Goal: Task Accomplishment & Management: Complete application form

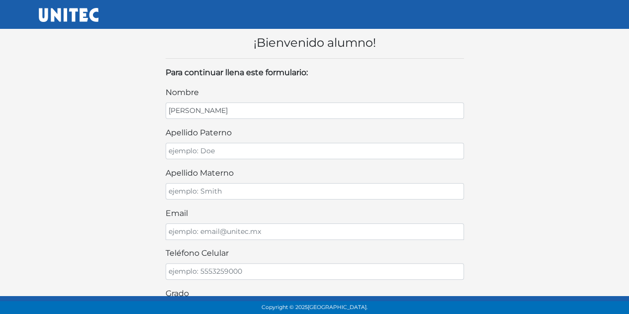
type input "[PERSON_NAME]"
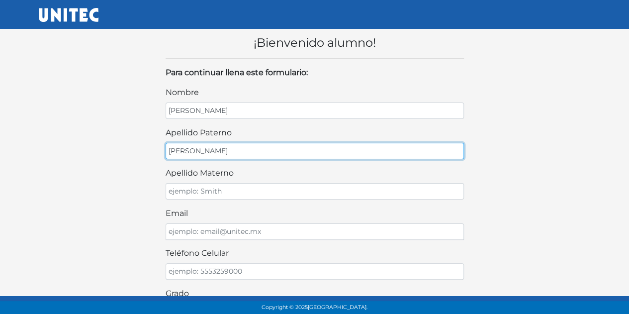
type input "Garcia"
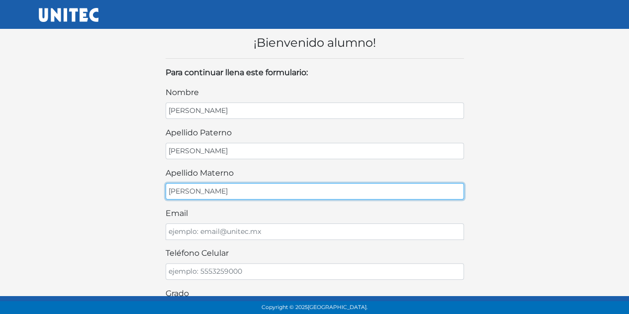
type input "Ambrocio"
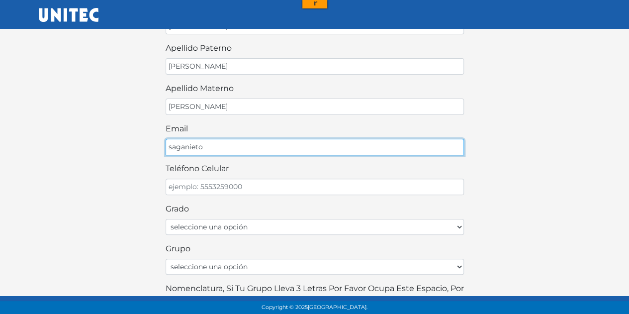
scroll to position [99, 0]
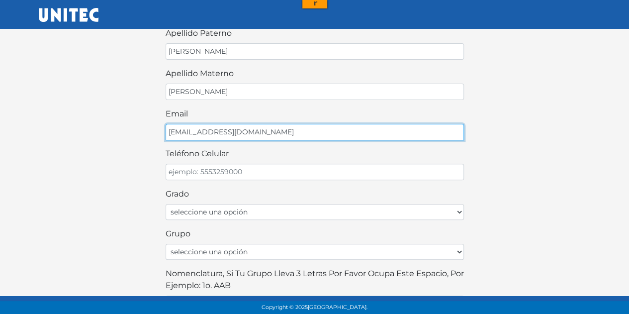
type input "saganieto@gmail.com"
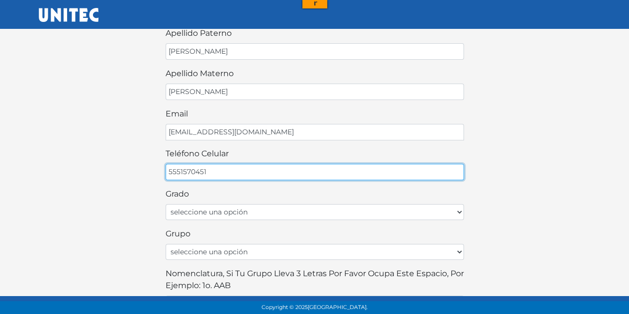
type input "5551570451"
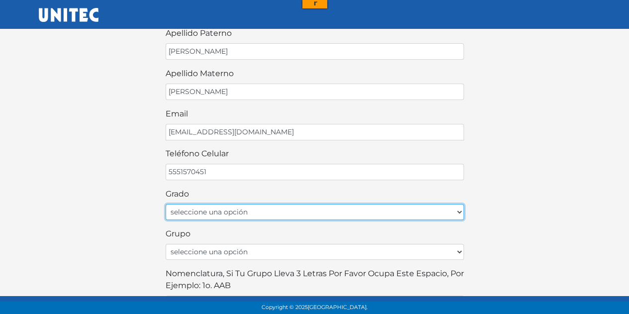
click at [186, 207] on select "seleccione una opción Primer grado Segundo grado Tercer grado" at bounding box center [315, 212] width 298 height 16
select select "3ro"
click at [166, 204] on select "seleccione una opción Primer grado Segundo grado Tercer grado" at bounding box center [315, 212] width 298 height 16
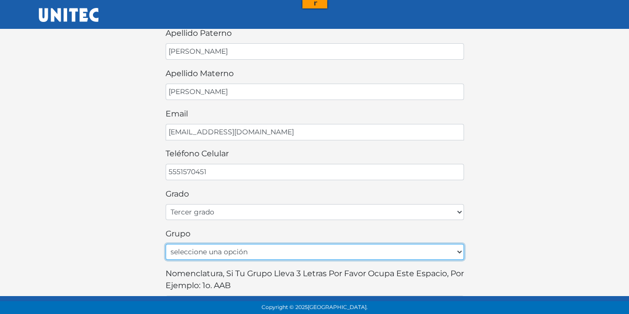
click at [180, 244] on select "seleccione una opción A B C D E F G H I J K L M N O P Q R S T U V W X Y Z" at bounding box center [315, 252] width 298 height 16
select select "A"
click at [166, 244] on select "seleccione una opción A B C D E F G H I J K L M N O P Q R S T U V W X Y Z" at bounding box center [315, 252] width 298 height 16
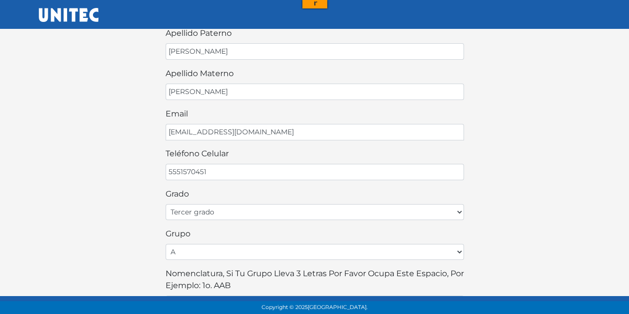
click at [92, 142] on div "¡Bienvenido alumno! Para continuar llena este formulario: nombre Mauricio Emili…" at bounding box center [314, 202] width 567 height 564
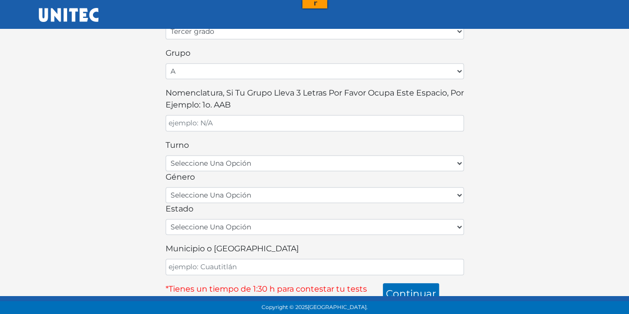
scroll to position [0, 0]
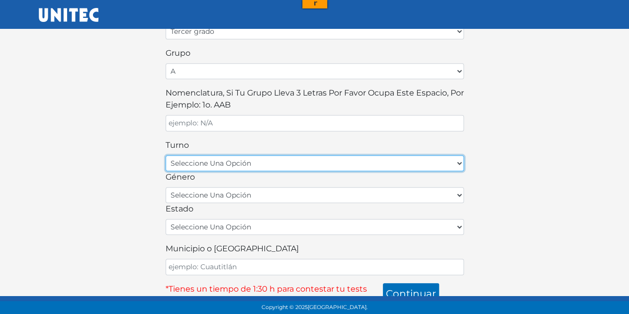
click at [209, 158] on select "seleccione una opción matutino vespertino" at bounding box center [315, 163] width 298 height 16
select select "matutino"
click at [166, 155] on select "seleccione una opción matutino vespertino" at bounding box center [315, 163] width 298 height 16
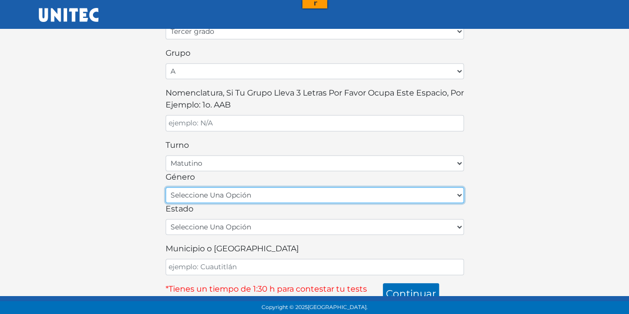
click at [208, 187] on select "seleccione una opción femenino masculino" at bounding box center [315, 195] width 298 height 16
select select "M"
click at [166, 187] on select "seleccione una opción femenino masculino" at bounding box center [315, 195] width 298 height 16
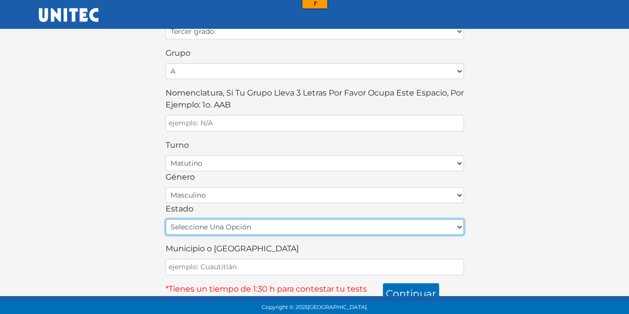
click at [176, 219] on select "seleccione una opción Aguascalientes Baja California Baja California Sur Campec…" at bounding box center [315, 227] width 298 height 16
select select "CMX3​"
click at [166, 219] on select "seleccione una opción Aguascalientes Baja California Baja California Sur Campec…" at bounding box center [315, 227] width 298 height 16
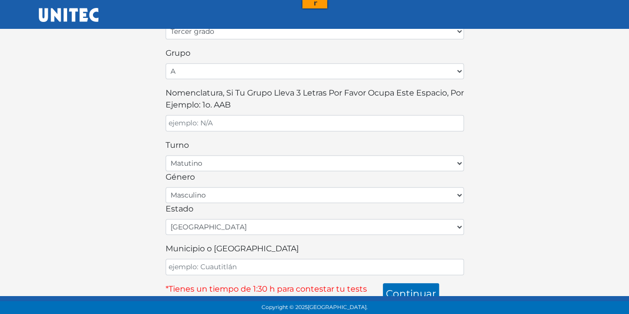
click at [121, 190] on div "¡Bienvenido alumno! Para continuar llena este formulario: nombre Mauricio Emili…" at bounding box center [314, 22] width 567 height 564
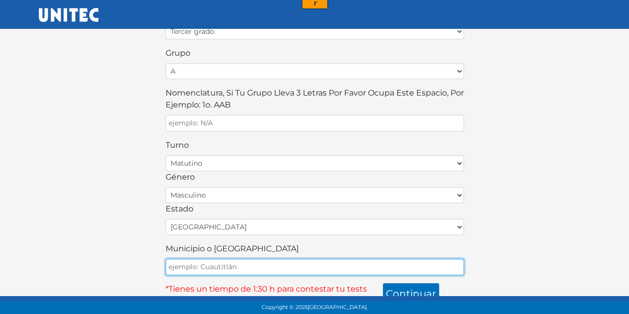
click at [185, 258] on input "Municipio o Alcaldía" at bounding box center [315, 266] width 298 height 16
type input "Benito Juarez"
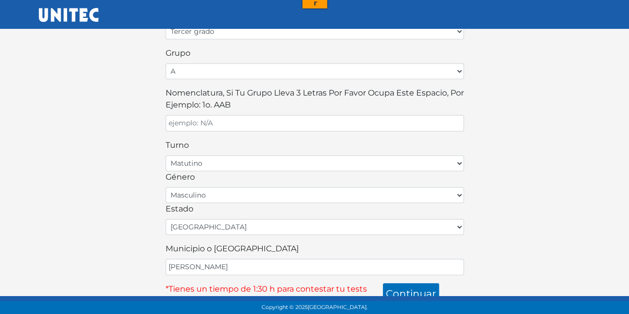
click at [524, 177] on div "¡Bienvenido alumno! Para continuar llena este formulario: nombre Mauricio Emili…" at bounding box center [314, 22] width 567 height 564
click at [424, 285] on button "continuar" at bounding box center [411, 293] width 56 height 21
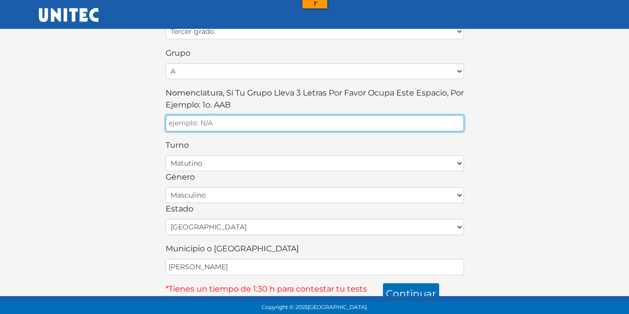
click at [194, 120] on input "Nomenclatura, si tu grupo lleva 3 letras por favor ocupa este espacio, por ejem…" at bounding box center [315, 123] width 298 height 16
type input "NA"
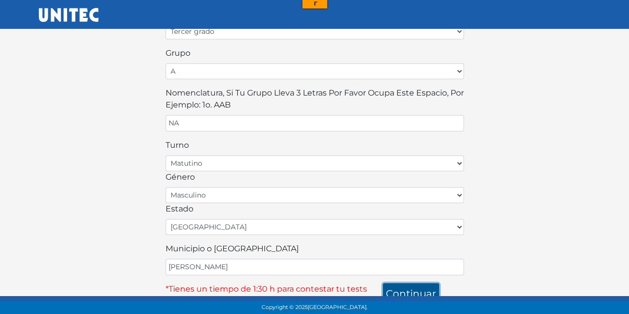
click at [412, 283] on button "continuar" at bounding box center [411, 293] width 56 height 21
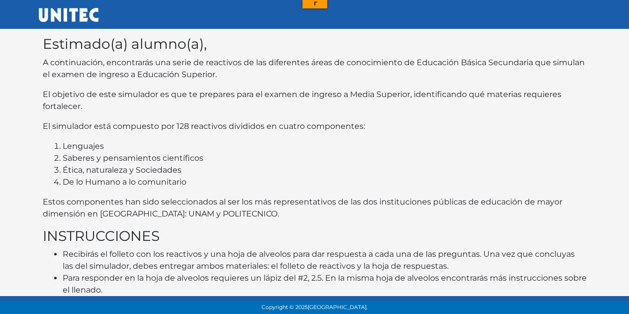
scroll to position [42, 0]
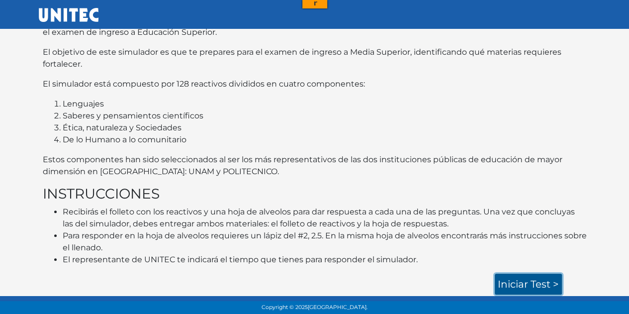
click at [510, 286] on link "Iniciar test >" at bounding box center [528, 283] width 67 height 21
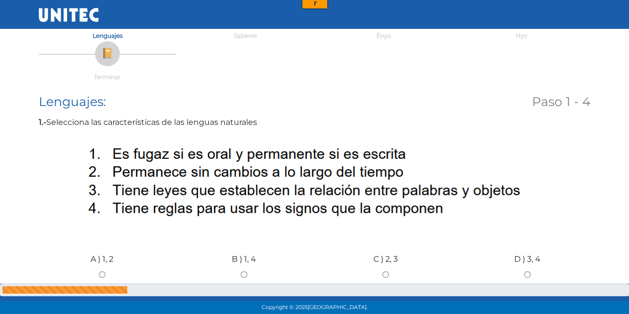
click at [241, 272] on input "B ) 1, 4" at bounding box center [243, 274] width 127 height 6
radio input "true"
click at [241, 272] on input "B ) 1, 4" at bounding box center [243, 274] width 127 height 6
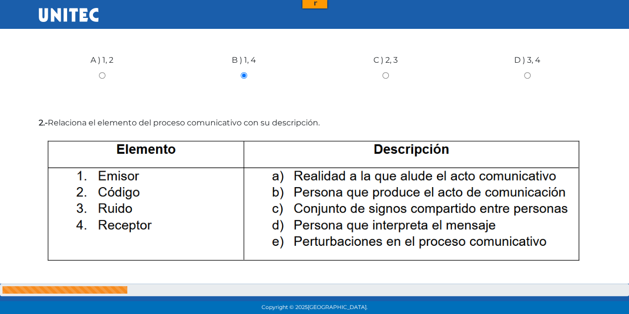
scroll to position [298, 0]
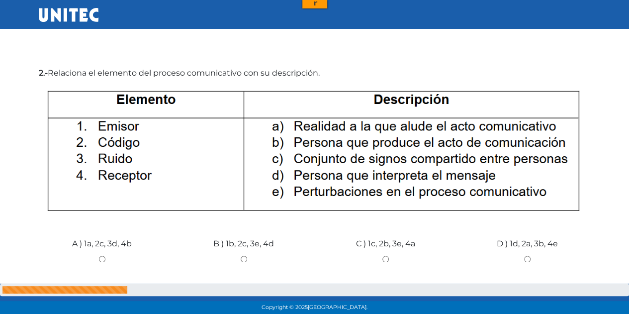
click at [243, 261] on input "B ) 1b, 2c, 3e, 4d" at bounding box center [243, 258] width 127 height 6
radio input "true"
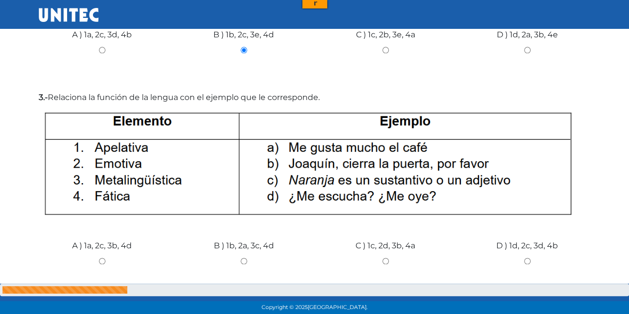
scroll to position [547, 0]
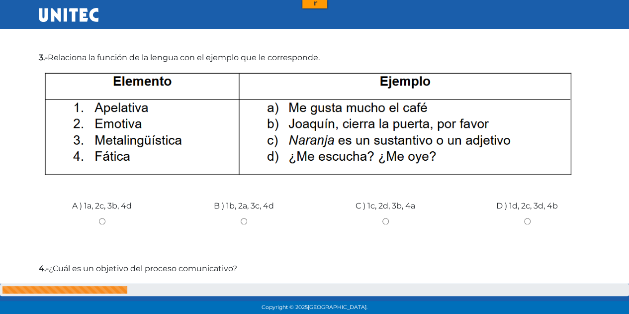
click at [237, 207] on label "B ) 1b, 2a, 3c, 4d" at bounding box center [244, 206] width 60 height 12
click at [237, 218] on input "B ) 1b, 2a, 3c, 4d" at bounding box center [243, 221] width 127 height 6
radio input "true"
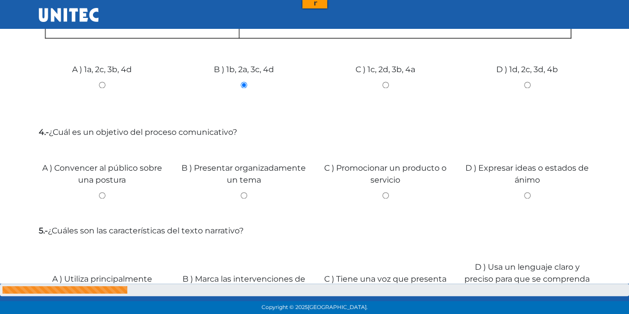
scroll to position [698, 0]
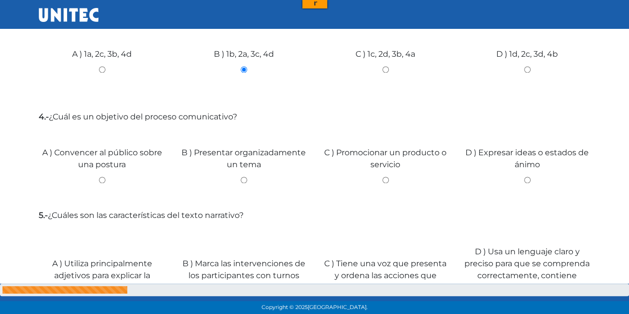
click at [529, 172] on div "D ) Expresar ideas o estados de ánimo" at bounding box center [527, 164] width 142 height 75
click at [527, 179] on input "D ) Expresar ideas o estados de ánimo" at bounding box center [527, 179] width 127 height 6
radio input "true"
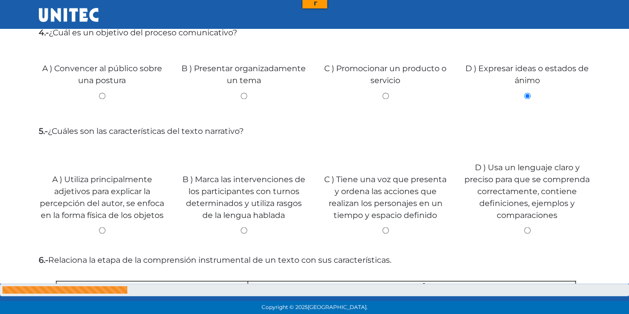
scroll to position [798, 0]
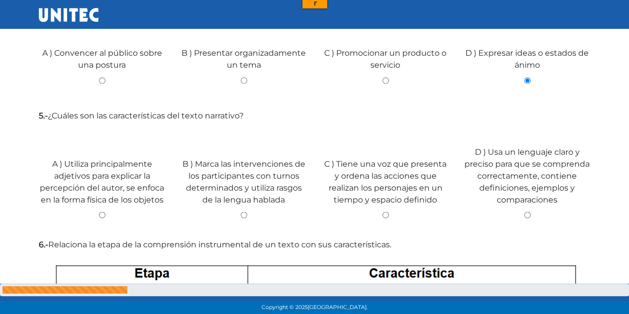
click at [536, 187] on label "D ) Usa un lenguaje claro y preciso para que se comprenda correctamente, contie…" at bounding box center [527, 176] width 127 height 60
click at [536, 211] on input "D ) Usa un lenguaje claro y preciso para que se comprenda correctamente, contie…" at bounding box center [527, 214] width 127 height 6
radio input "true"
click at [536, 187] on label "D ) Usa un lenguaje claro y preciso para que se comprenda correctamente, contie…" at bounding box center [527, 176] width 127 height 60
click at [536, 211] on input "D ) Usa un lenguaje claro y preciso para que se comprenda correctamente, contie…" at bounding box center [527, 214] width 127 height 6
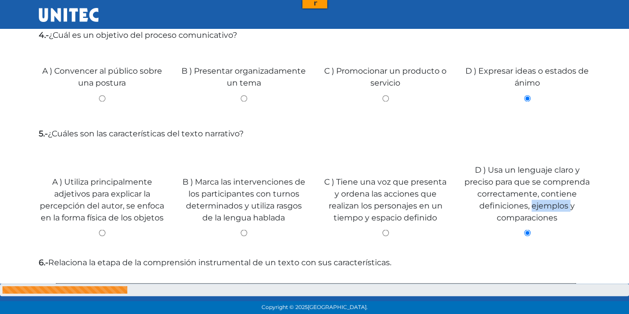
scroll to position [794, 0]
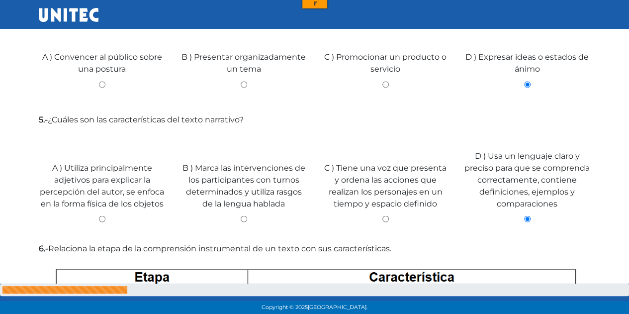
click at [433, 138] on div "A ) Utiliza principalmente adjetivos para explicar la percepción del autor, se …" at bounding box center [314, 182] width 567 height 104
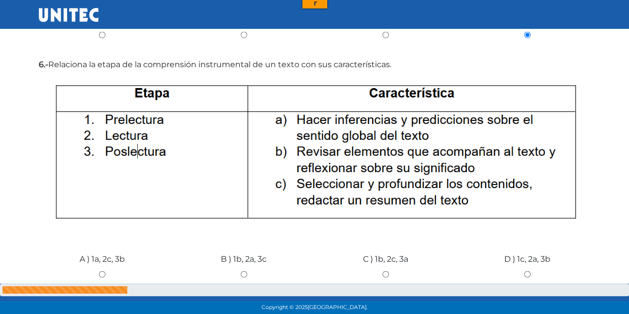
scroll to position [993, 0]
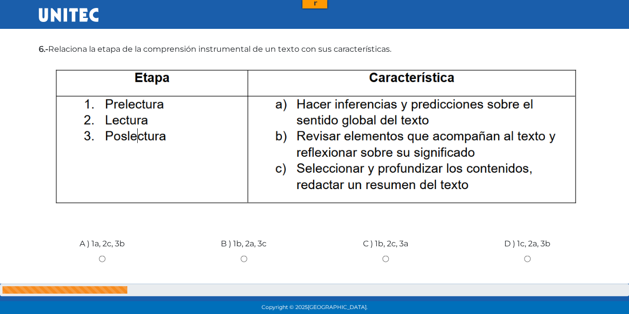
click at [106, 256] on input "A ) 1a, 2c, 3b" at bounding box center [102, 258] width 127 height 6
radio input "true"
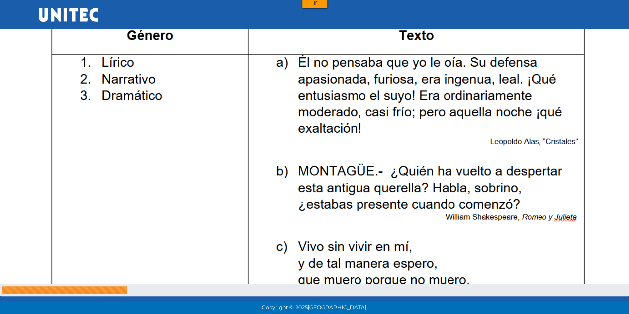
scroll to position [1291, 0]
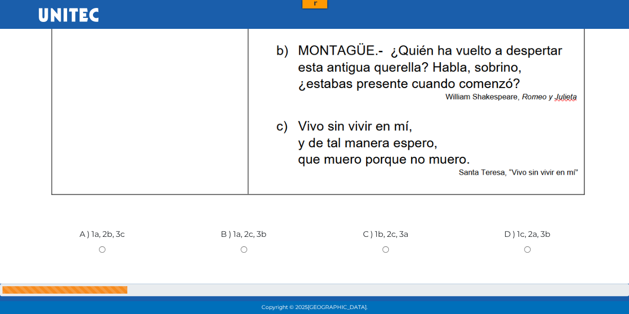
scroll to position [1440, 0]
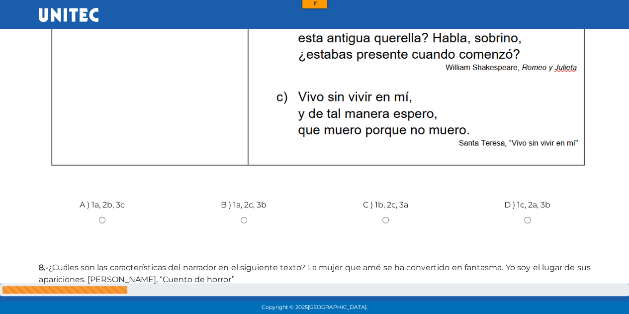
click at [517, 210] on label "D ) 1c, 2a, 3b" at bounding box center [527, 205] width 46 height 12
click at [517, 217] on input "D ) 1c, 2a, 3b" at bounding box center [527, 220] width 127 height 6
radio input "true"
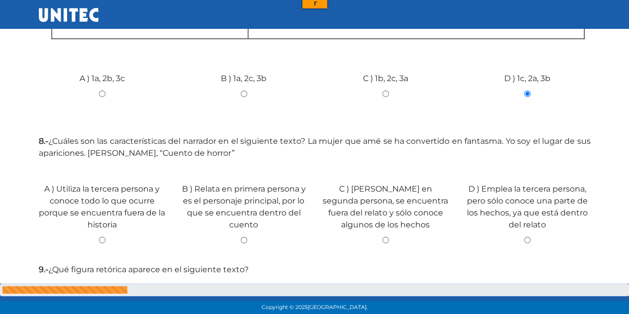
scroll to position [1591, 0]
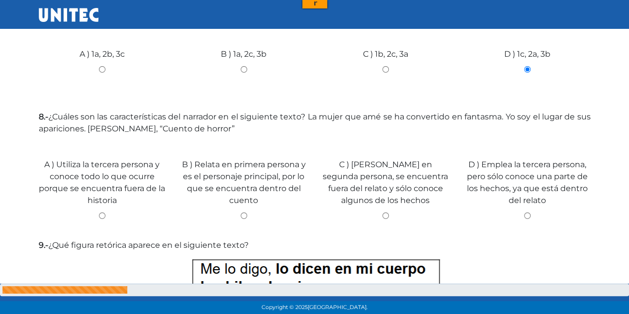
click at [239, 202] on label "B ) Relata en primera persona y es el personaje principal, por lo que se encuen…" at bounding box center [243, 183] width 127 height 48
click at [239, 212] on input "B ) Relata en primera persona y es el personaje principal, por lo que se encuen…" at bounding box center [243, 215] width 127 height 6
radio input "true"
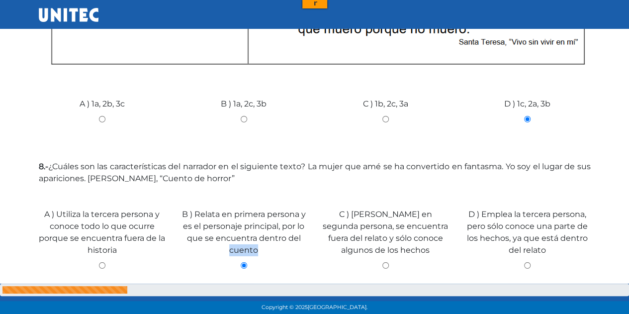
click at [239, 202] on div "B ) Relata en primera persona y es el personaje principal, por lo que se encuen…" at bounding box center [244, 234] width 142 height 92
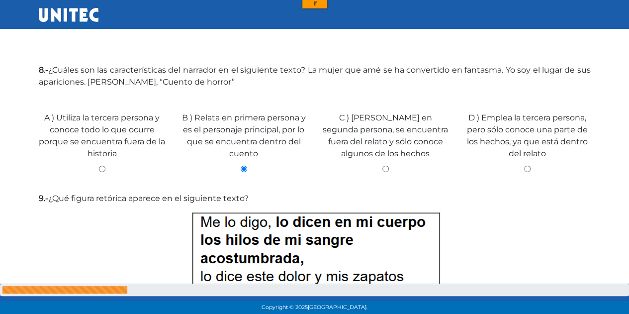
click at [276, 138] on label "B ) Relata en primera persona y es el personaje principal, por lo que se encuen…" at bounding box center [243, 136] width 127 height 48
click at [276, 166] on input "B ) Relata en primera persona y es el personaje principal, por lo que se encuen…" at bounding box center [243, 169] width 127 height 6
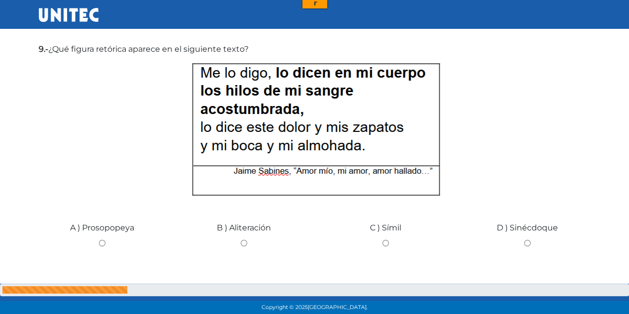
scroll to position [0, 0]
click at [390, 244] on input "C ) Símil" at bounding box center [385, 243] width 127 height 6
radio input "true"
click at [524, 235] on div "D ) Sinécdoque" at bounding box center [527, 239] width 142 height 75
click at [527, 247] on div "D ) Sinécdoque" at bounding box center [527, 239] width 142 height 75
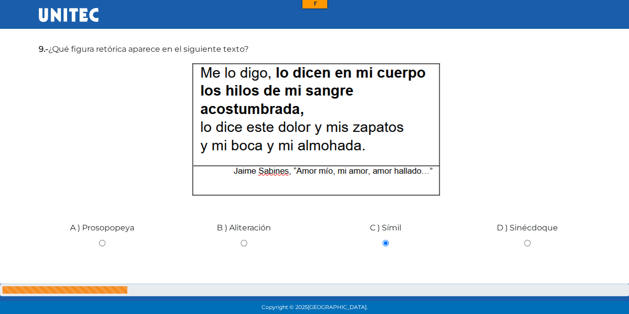
click at [526, 243] on input "D ) Sinécdoque" at bounding box center [527, 243] width 127 height 6
radio input "true"
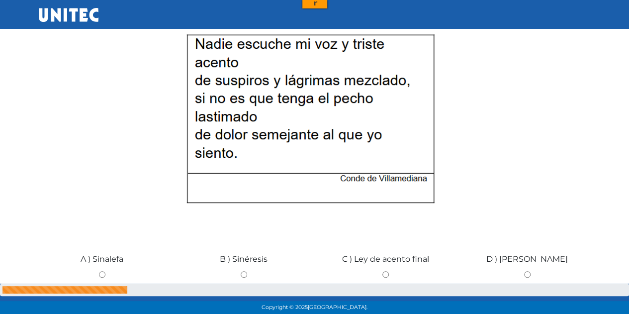
scroll to position [2061, 0]
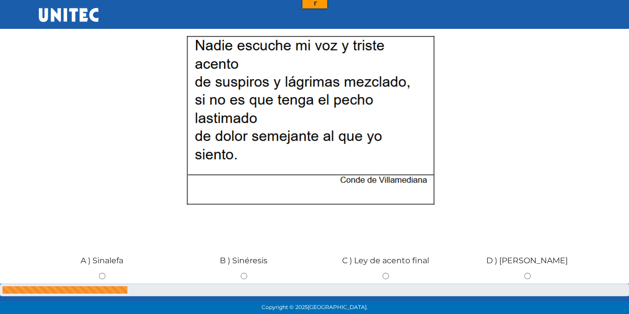
click at [101, 276] on input "A ) Sinalefa" at bounding box center [102, 275] width 127 height 6
radio input "true"
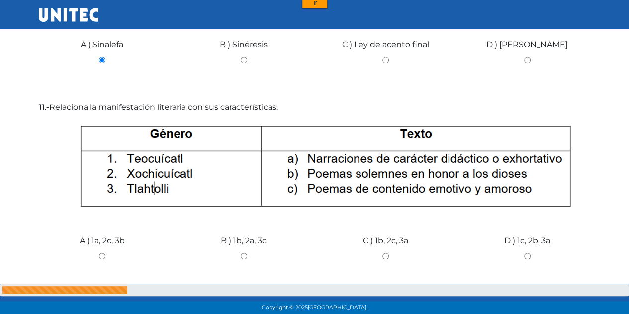
scroll to position [0, 0]
click at [100, 276] on div "A ) 1a, 2c, 3b" at bounding box center [102, 252] width 142 height 75
click at [382, 258] on input "C ) 1b, 2c, 3a" at bounding box center [385, 256] width 127 height 6
radio input "true"
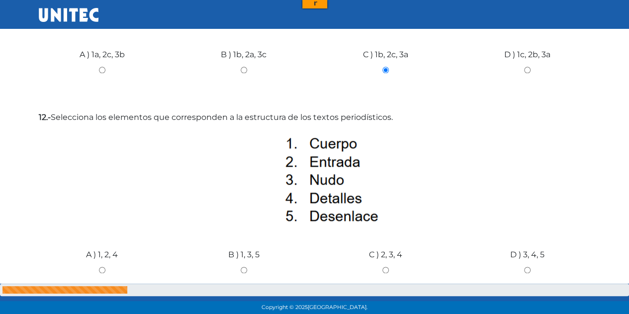
click at [238, 265] on div "B ) 1, 3, 5" at bounding box center [244, 266] width 142 height 75
click at [243, 272] on input "B ) 1, 3, 5" at bounding box center [243, 269] width 127 height 6
radio input "true"
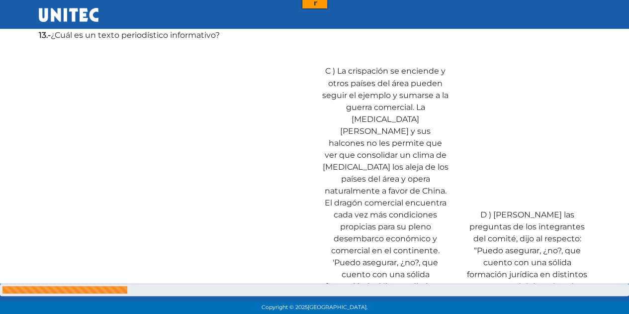
scroll to position [2744, 0]
radio input "true"
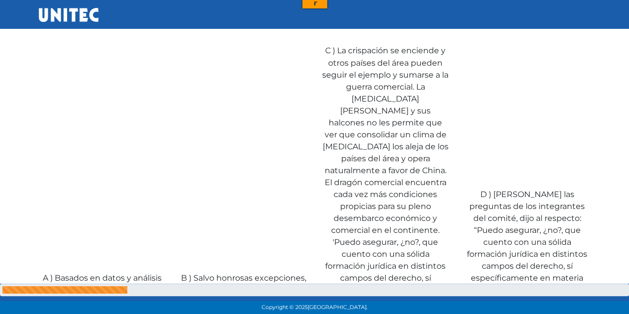
scroll to position [2766, 0]
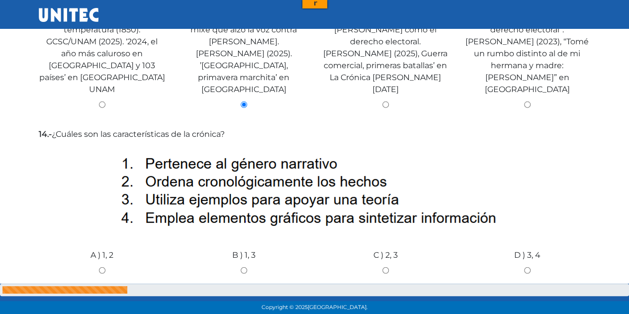
scroll to position [3143, 0]
click at [96, 267] on input "A ) 1, 2" at bounding box center [102, 270] width 127 height 6
radio input "true"
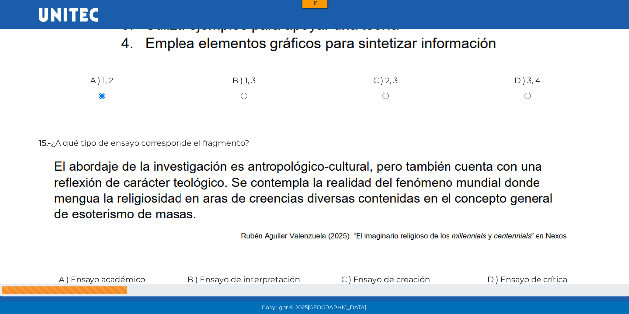
scroll to position [0, 0]
click at [241, 291] on input "B ) Ensayo de interpretación" at bounding box center [243, 294] width 127 height 6
radio input "true"
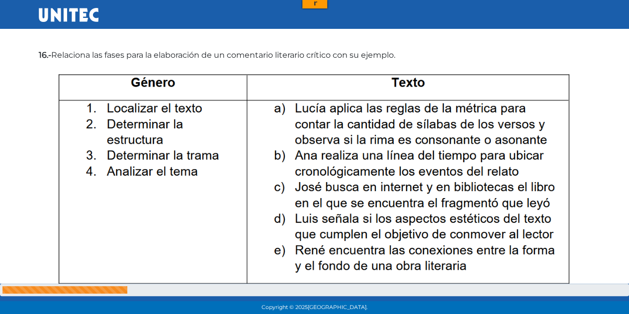
scroll to position [3603, 0]
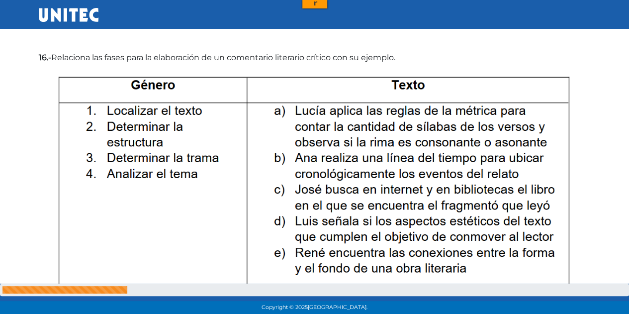
radio input "true"
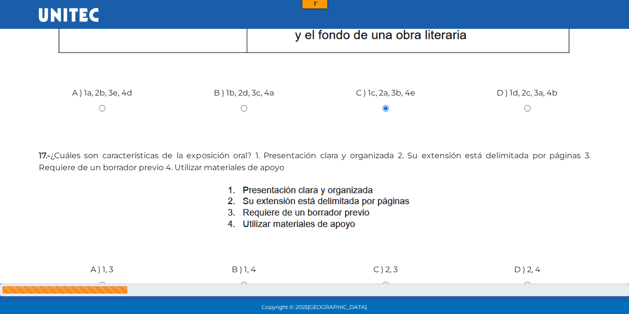
scroll to position [3836, 0]
click at [102, 281] on input "A ) 1, 3" at bounding box center [102, 284] width 127 height 6
radio input "true"
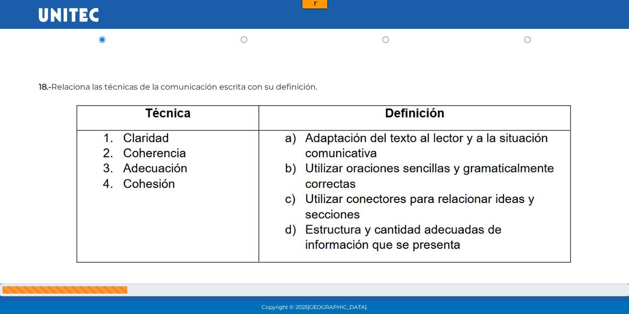
scroll to position [0, 0]
click at [382, 309] on input "C ) 1b, 2d, 3a, 4c" at bounding box center [385, 312] width 127 height 6
radio input "true"
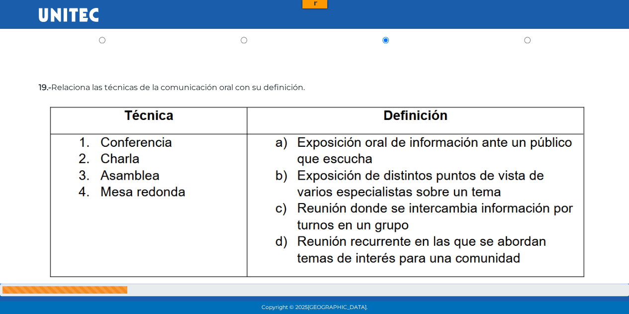
scroll to position [4354, 0]
radio input "true"
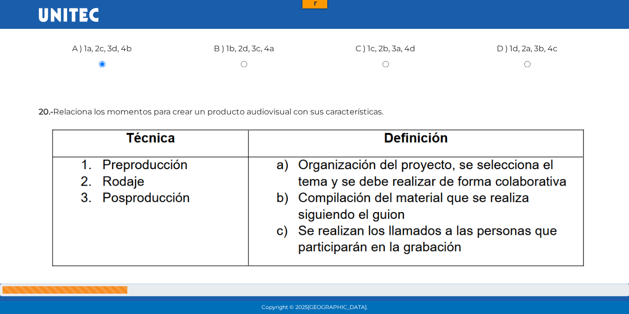
scroll to position [0, 0]
click at [252, 312] on label "B ) 1a, 2c, 3b" at bounding box center [244, 318] width 46 height 12
radio input "true"
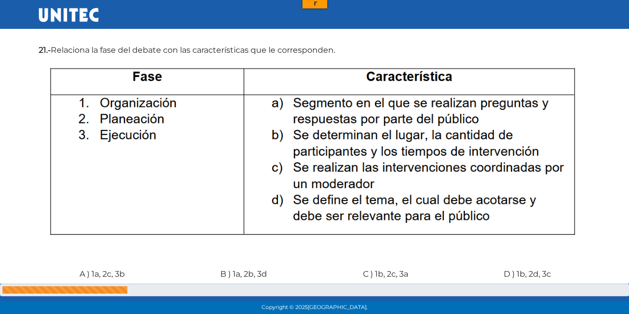
scroll to position [4945, 0]
click at [523, 248] on div "D ) 1b, 2d, 3c" at bounding box center [527, 285] width 142 height 75
click at [525, 285] on input "D ) 1b, 2d, 3c" at bounding box center [527, 288] width 127 height 6
radio input "true"
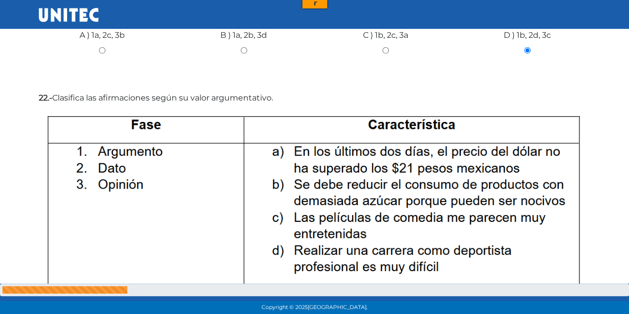
scroll to position [0, 0]
click at [505, 193] on img at bounding box center [315, 201] width 552 height 187
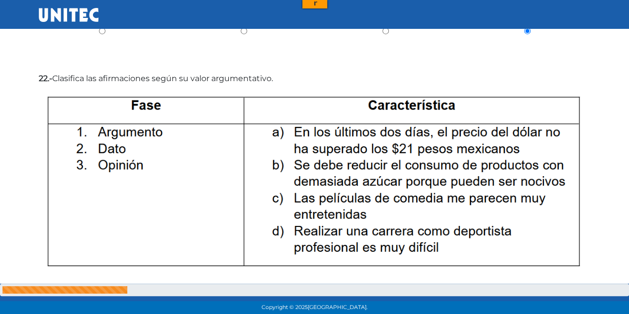
scroll to position [5203, 0]
click at [524, 313] on input "D ) 1d, 2a, 3c" at bounding box center [527, 316] width 127 height 6
radio input "true"
click at [238, 275] on div "B ) 1b, 2a, 3c" at bounding box center [244, 312] width 142 height 75
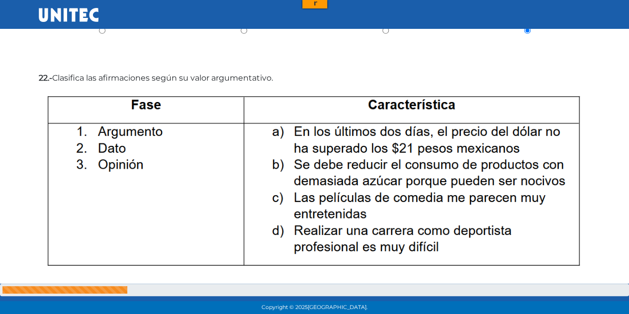
click at [249, 275] on div "B ) 1b, 2a, 3c" at bounding box center [244, 312] width 142 height 75
click at [243, 313] on input "B ) 1b, 2a, 3c" at bounding box center [243, 316] width 127 height 6
radio input "true"
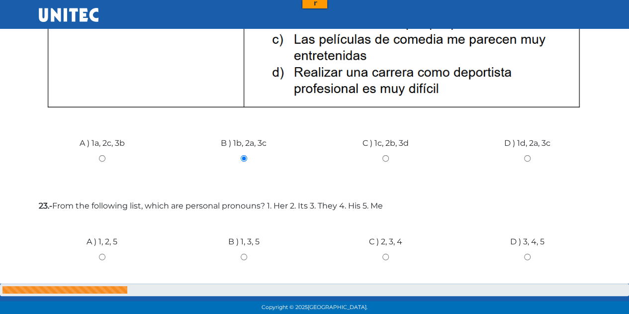
scroll to position [5371, 0]
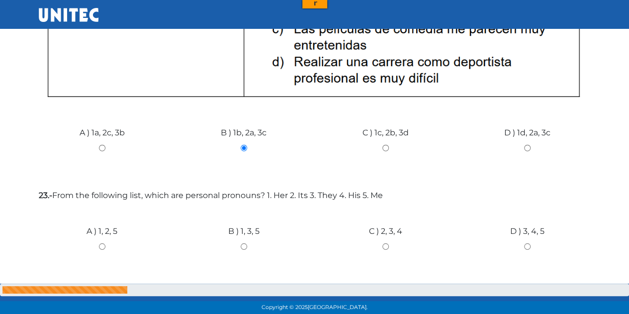
click at [240, 243] on input "B ) 1, 3, 5" at bounding box center [243, 246] width 127 height 6
radio input "true"
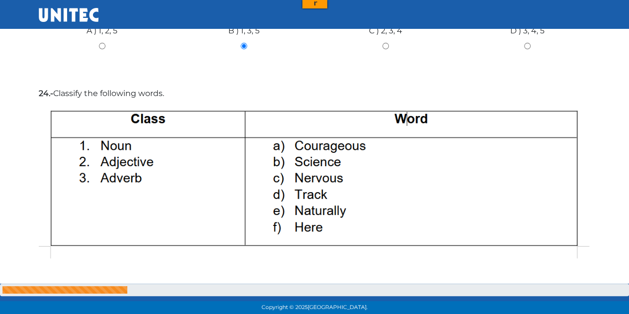
scroll to position [5572, 0]
click at [378, 283] on label "C ) 1bd, [DATE], 3ef" at bounding box center [385, 289] width 71 height 12
click at [378, 301] on input "C ) 1bd, [DATE], 3ef" at bounding box center [385, 304] width 127 height 6
radio input "true"
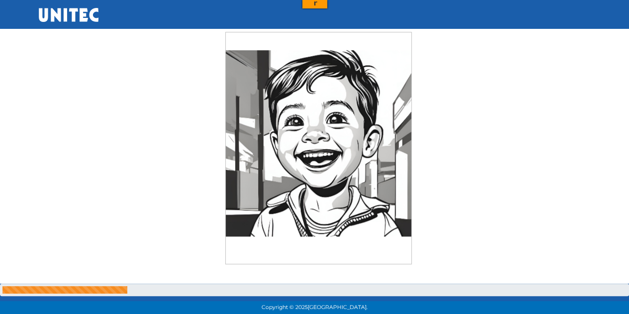
scroll to position [5906, 0]
click at [102, 311] on input "A ) smiley" at bounding box center [102, 314] width 127 height 6
radio input "true"
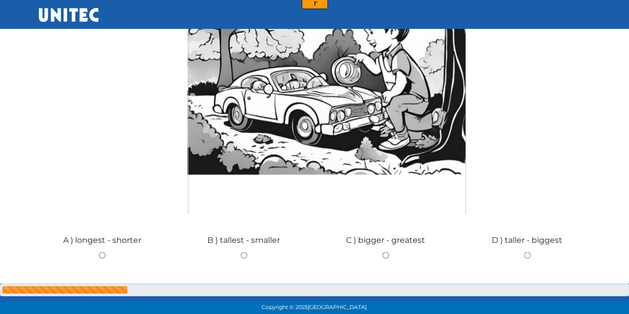
scroll to position [6420, 0]
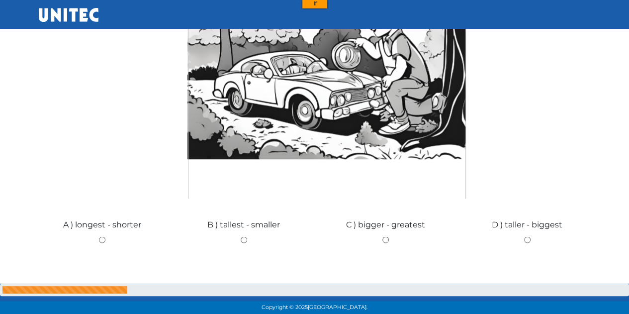
click at [520, 236] on input "D ) taller - biggest" at bounding box center [527, 239] width 127 height 6
radio input "true"
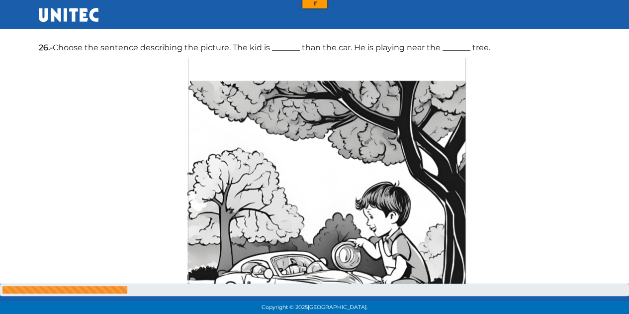
scroll to position [6221, 0]
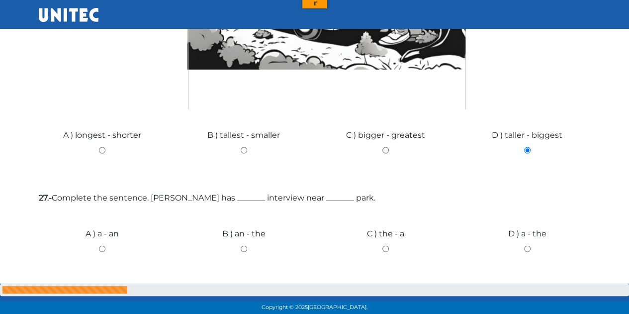
scroll to position [6512, 0]
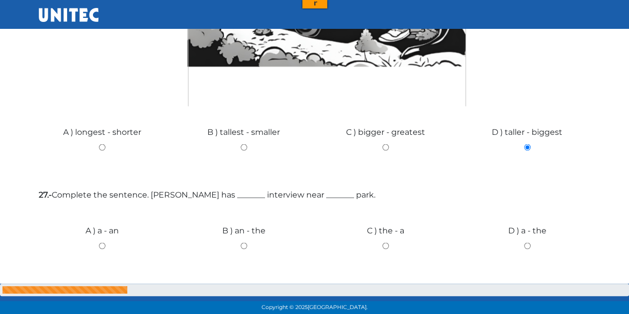
click at [244, 242] on input "B ) an - the" at bounding box center [243, 245] width 127 height 6
radio input "true"
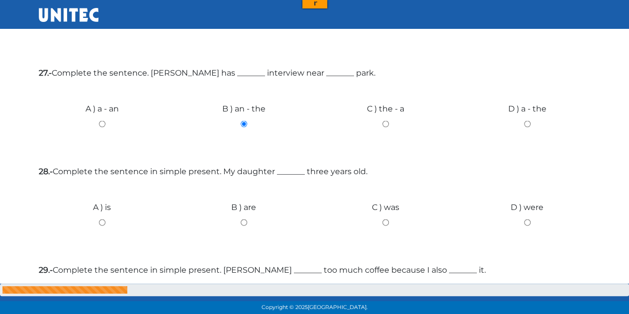
scroll to position [6634, 0]
click at [105, 181] on div "A ) is" at bounding box center [102, 218] width 142 height 75
click at [102, 219] on input "A ) is" at bounding box center [102, 222] width 127 height 6
radio input "true"
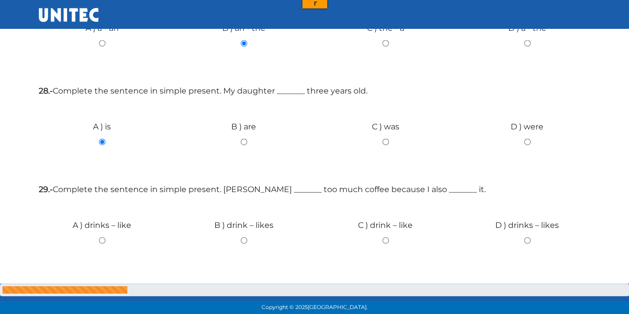
scroll to position [6715, 0]
click at [101, 237] on input "A ) drinks – like" at bounding box center [102, 240] width 127 height 6
radio input "true"
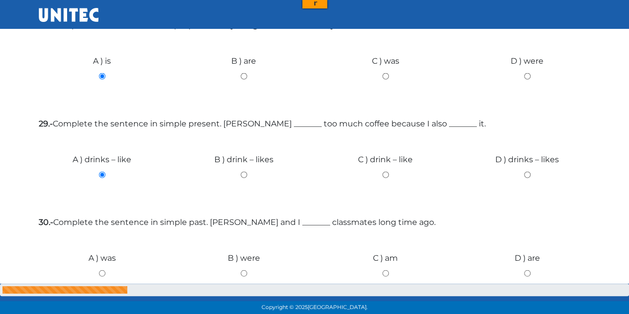
scroll to position [6831, 0]
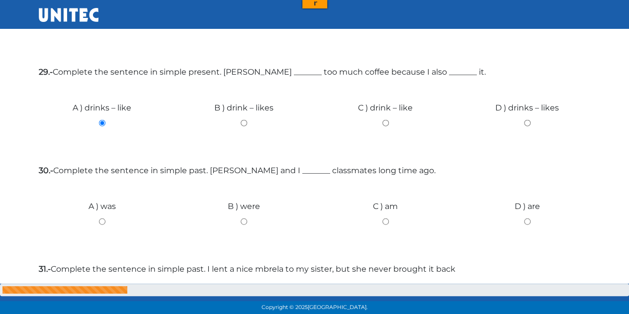
click at [238, 218] on input "B ) were" at bounding box center [243, 221] width 127 height 6
radio input "true"
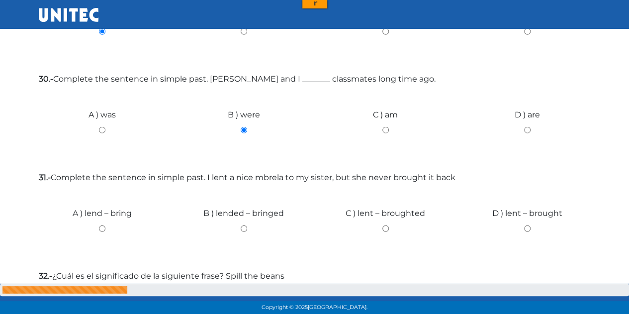
scroll to position [6922, 0]
click at [525, 226] on input "D ) lent – brought" at bounding box center [527, 229] width 127 height 6
radio input "true"
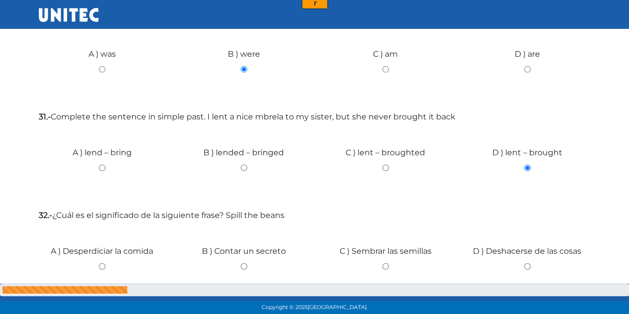
scroll to position [6992, 0]
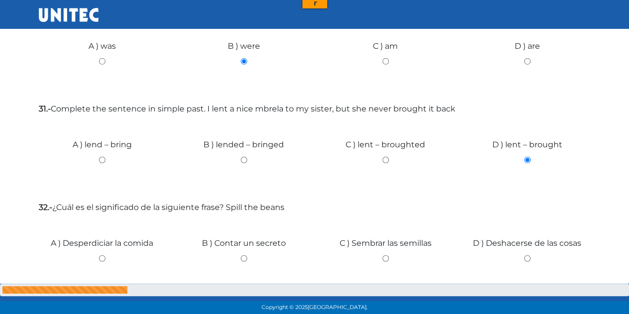
click at [100, 255] on input "A ) Desperdiciar la comida" at bounding box center [102, 258] width 127 height 6
radio input "true"
click at [571, 305] on input "Siguiente" at bounding box center [566, 316] width 50 height 23
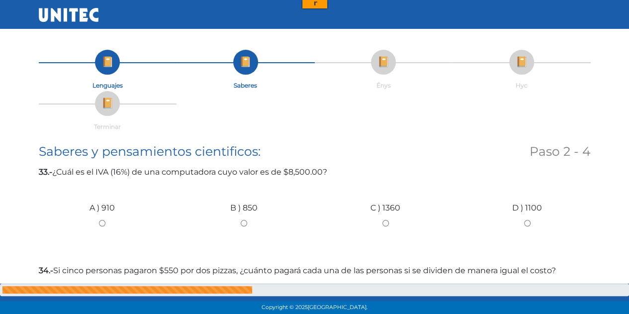
scroll to position [0, 0]
click at [381, 220] on input "C ) 1360" at bounding box center [385, 223] width 127 height 6
radio input "true"
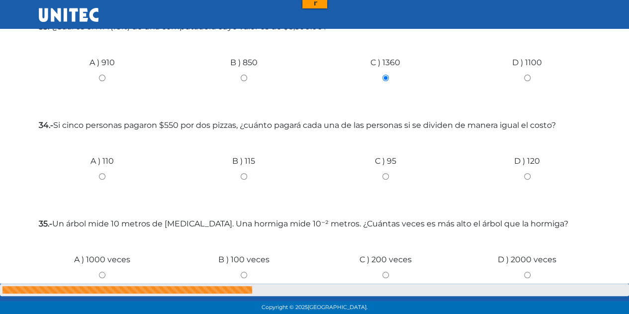
scroll to position [149, 0]
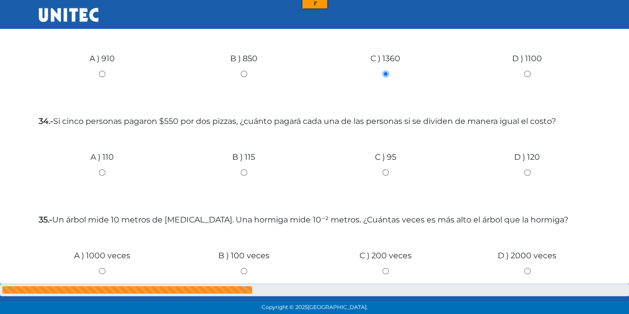
click at [102, 163] on div "A ) 110" at bounding box center [102, 168] width 142 height 75
click at [105, 169] on input "A ) 110" at bounding box center [102, 172] width 127 height 6
radio input "true"
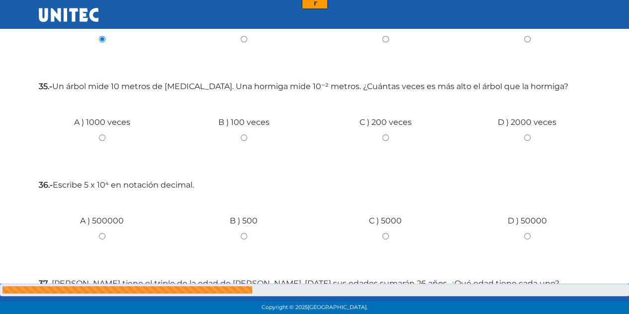
scroll to position [298, 0]
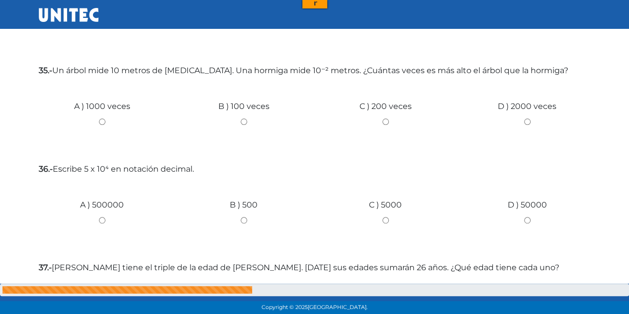
click at [388, 117] on div "C ) 200 veces" at bounding box center [386, 118] width 142 height 75
click at [387, 117] on div "C ) 200 veces" at bounding box center [386, 118] width 142 height 75
click at [385, 122] on input "C ) 200 veces" at bounding box center [385, 121] width 127 height 6
radio input "true"
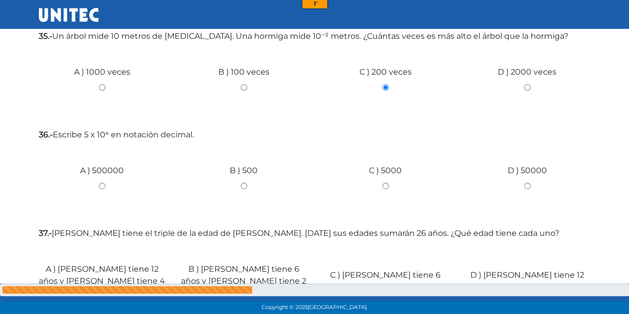
scroll to position [348, 0]
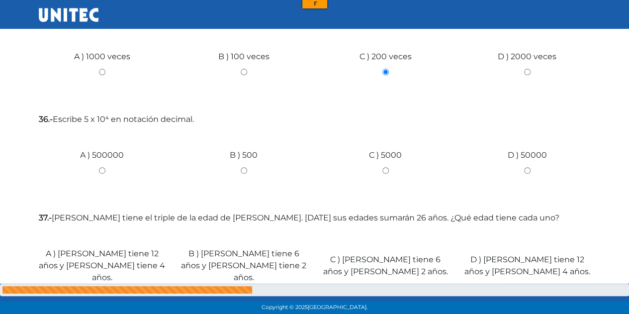
click at [526, 168] on input "D ) 50000" at bounding box center [527, 170] width 127 height 6
radio input "true"
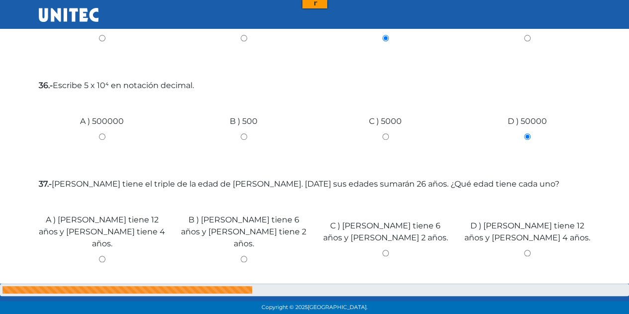
scroll to position [398, 0]
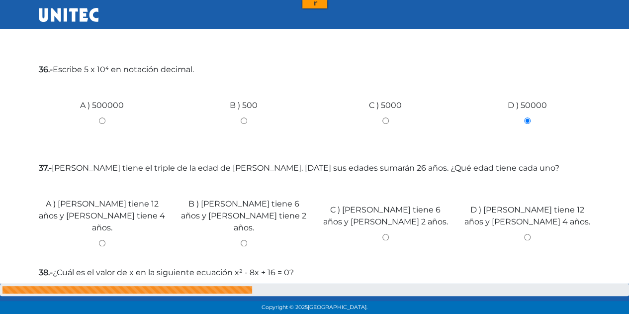
click at [99, 240] on input "A ) [PERSON_NAME] tiene 12 años y [PERSON_NAME] tiene 4 años." at bounding box center [102, 243] width 127 height 6
radio input "true"
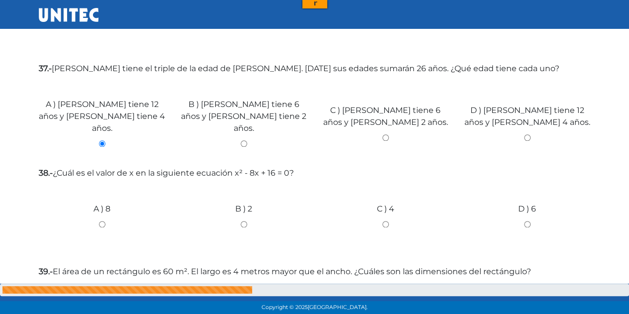
click at [382, 221] on input "C ) 4" at bounding box center [385, 224] width 127 height 6
radio input "true"
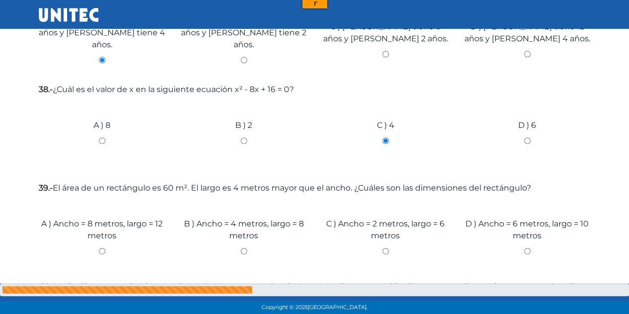
scroll to position [596, 0]
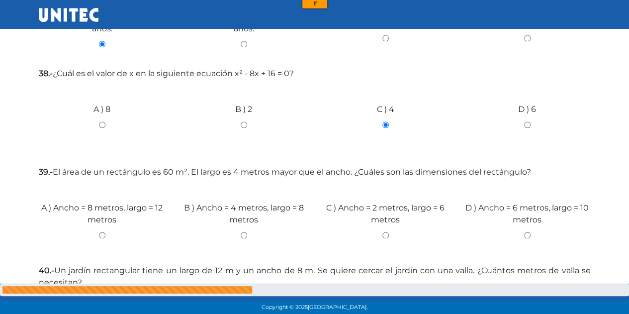
click at [526, 232] on input "D ) Ancho = 6 metros, largo = 10 metros" at bounding box center [527, 235] width 127 height 6
radio input "true"
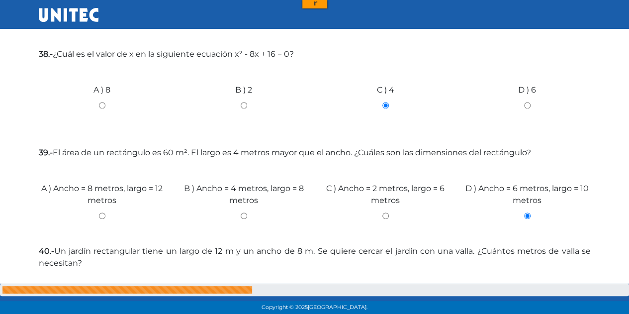
scroll to position [646, 0]
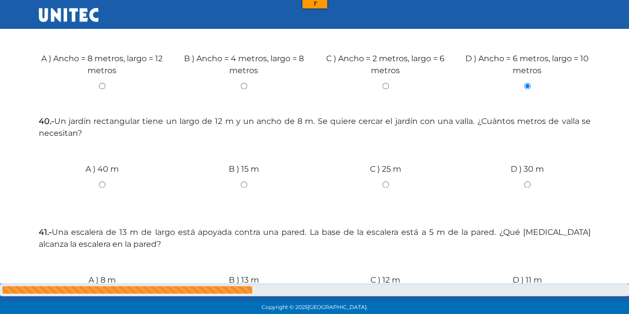
click at [101, 181] on input "A ) 40 m" at bounding box center [102, 184] width 127 height 6
radio input "true"
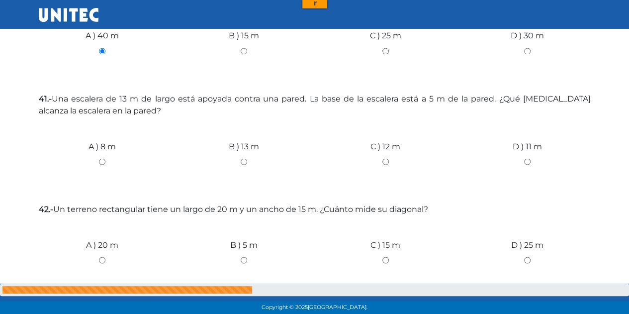
scroll to position [895, 0]
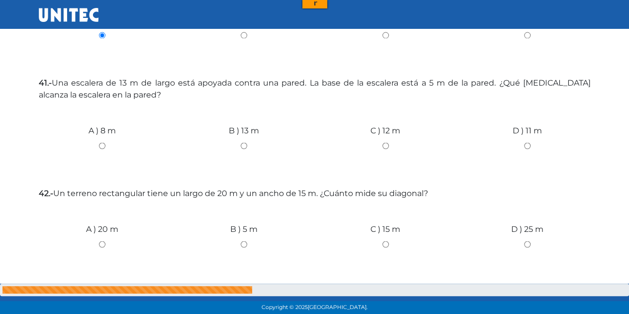
click at [117, 130] on div "A ) 8 m" at bounding box center [102, 141] width 142 height 75
click at [108, 135] on div "A ) 8 m" at bounding box center [102, 141] width 142 height 75
click at [102, 142] on input "A ) 8 m" at bounding box center [102, 145] width 127 height 6
radio input "true"
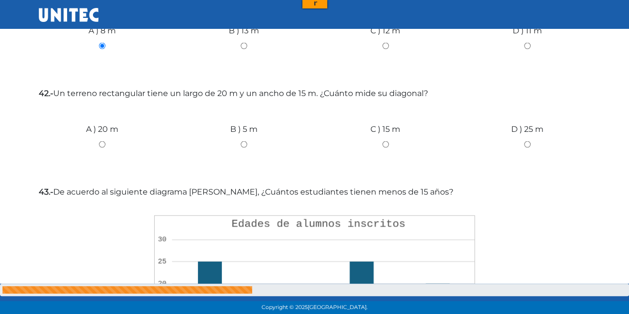
scroll to position [0, 0]
click at [387, 141] on input "C ) 15 m" at bounding box center [385, 144] width 127 height 6
radio input "true"
click at [525, 141] on input "D ) 25 m" at bounding box center [527, 144] width 127 height 6
radio input "true"
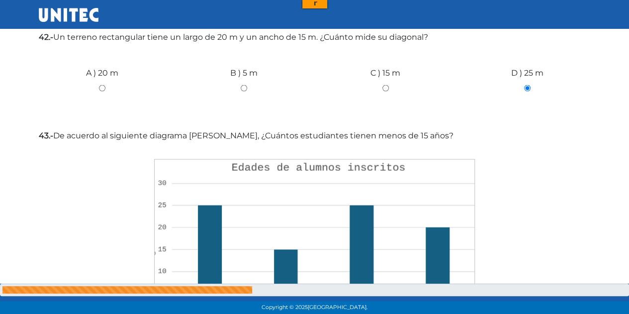
scroll to position [1051, 0]
click at [387, 78] on div "C ) 15 m" at bounding box center [386, 84] width 142 height 75
click at [385, 77] on div "C ) 15 m" at bounding box center [386, 84] width 142 height 75
click at [385, 84] on input "C ) 15 m" at bounding box center [385, 87] width 127 height 6
radio input "true"
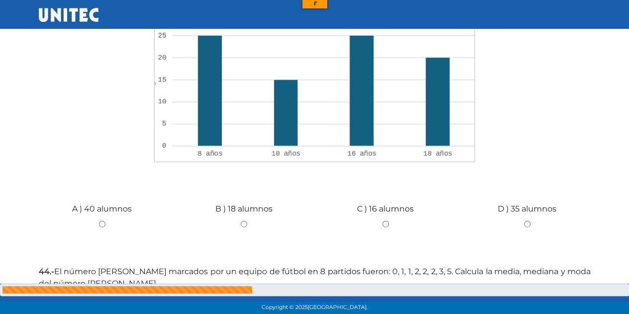
scroll to position [1226, 0]
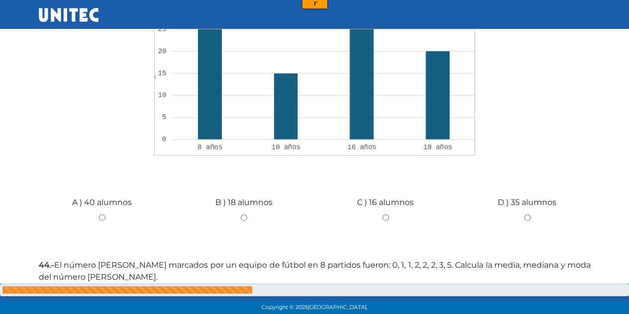
click at [102, 207] on div "A ) 40 alumnos" at bounding box center [102, 213] width 142 height 75
click at [103, 214] on input "A ) 40 alumnos" at bounding box center [102, 217] width 127 height 6
radio input "true"
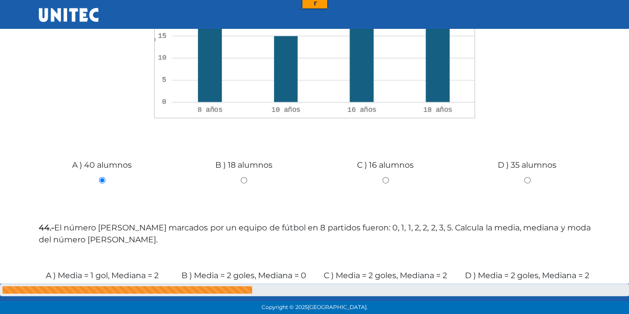
scroll to position [1352, 0]
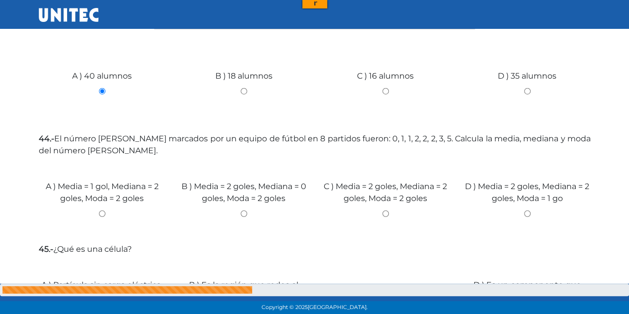
click at [383, 210] on input "C ) Media = 2 goles, Mediana = 2 goles, Moda = 2 goles" at bounding box center [385, 213] width 127 height 6
radio input "true"
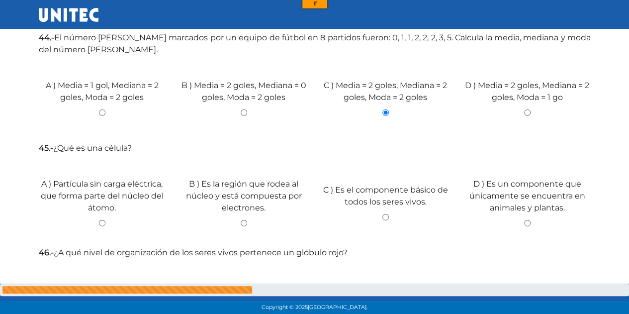
scroll to position [0, 0]
click at [383, 214] on input "C ) Es el componente básico de todos los seres vivos." at bounding box center [385, 217] width 127 height 6
radio input "true"
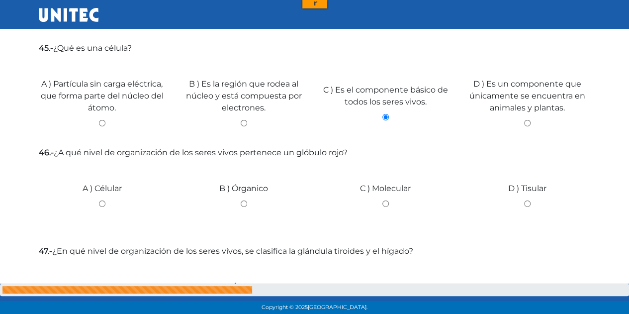
scroll to position [1554, 0]
click at [102, 200] on input "A ) Célular" at bounding box center [102, 203] width 127 height 6
radio input "true"
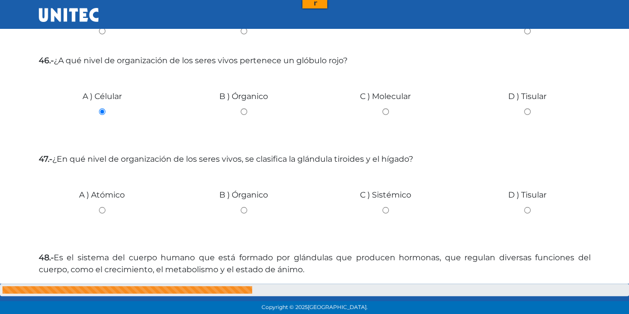
scroll to position [1662, 0]
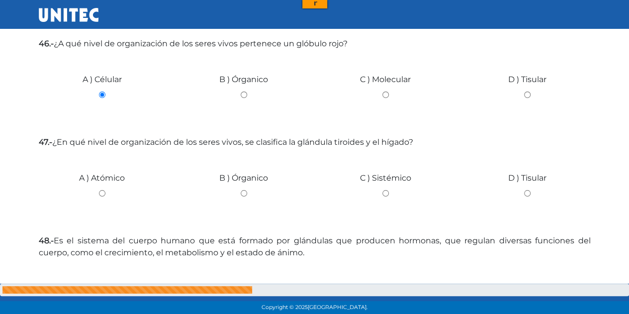
click at [386, 190] on input "C ) Sistémico" at bounding box center [385, 193] width 127 height 6
radio input "true"
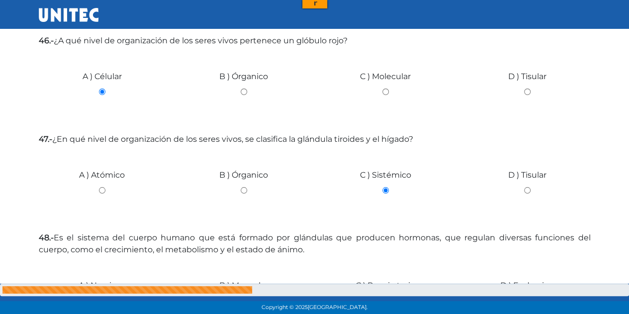
click at [242, 187] on input "B ) Órganico" at bounding box center [243, 190] width 127 height 6
radio input "true"
click at [519, 187] on input "D ) Tisular" at bounding box center [527, 190] width 127 height 6
radio input "true"
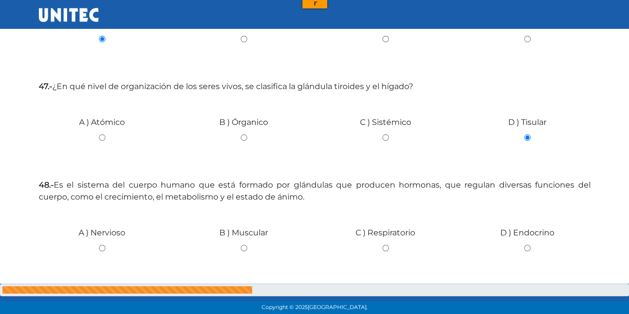
scroll to position [1722, 0]
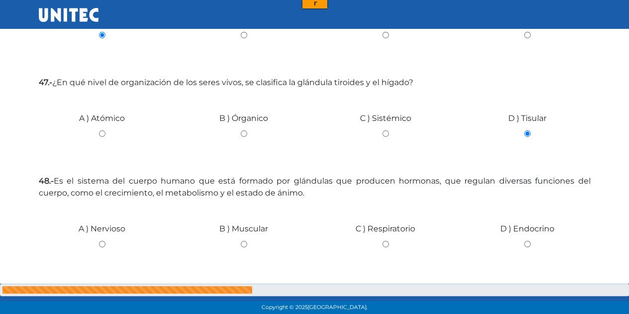
click at [522, 241] on input "D ) Endocrino" at bounding box center [527, 244] width 127 height 6
radio input "true"
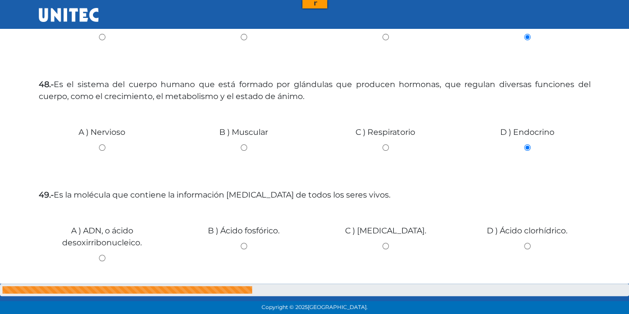
scroll to position [1823, 0]
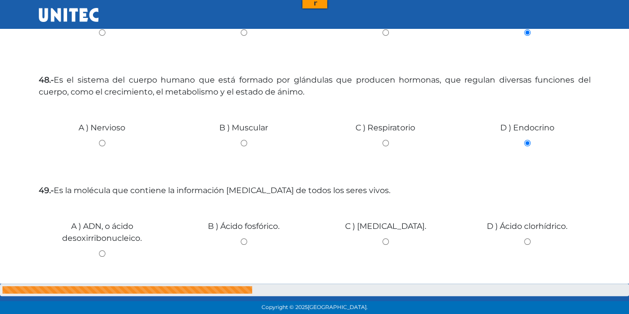
click at [98, 250] on input "A ) ADN, o ácido desoxirribonucleico." at bounding box center [102, 253] width 127 height 6
radio input "true"
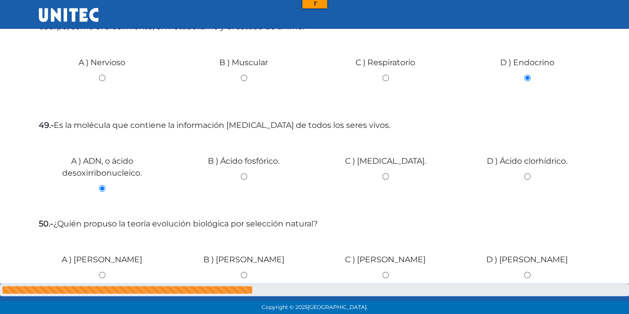
scroll to position [1969, 0]
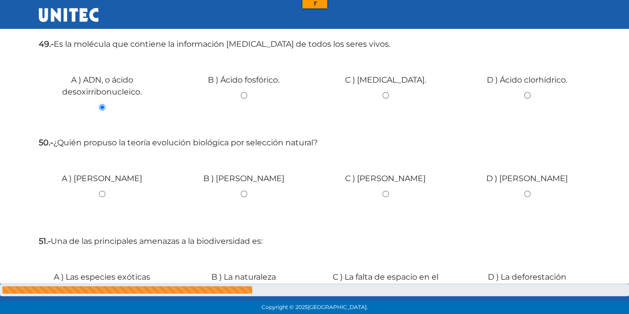
click input "Finalizar" at bounding box center [0, 0] width 0 height 0
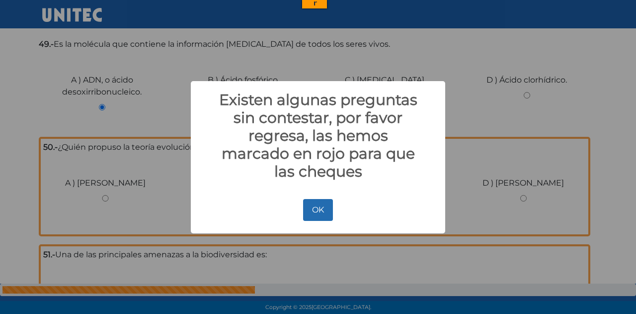
click at [312, 211] on button "OK" at bounding box center [317, 210] width 29 height 22
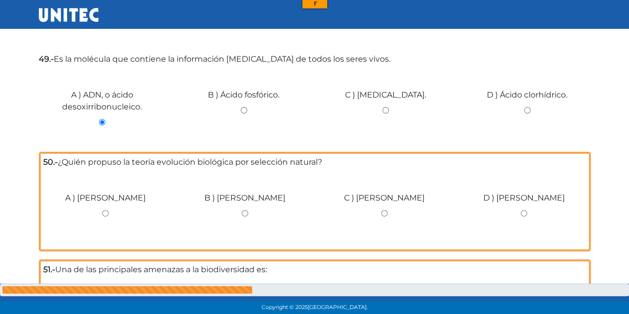
scroll to position [1955, 0]
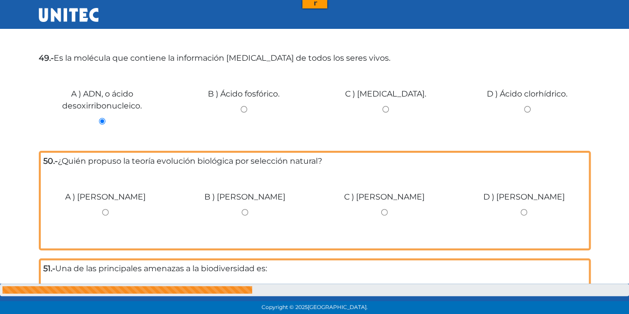
click at [383, 209] on input "C ) [PERSON_NAME]" at bounding box center [384, 212] width 125 height 6
radio input "true"
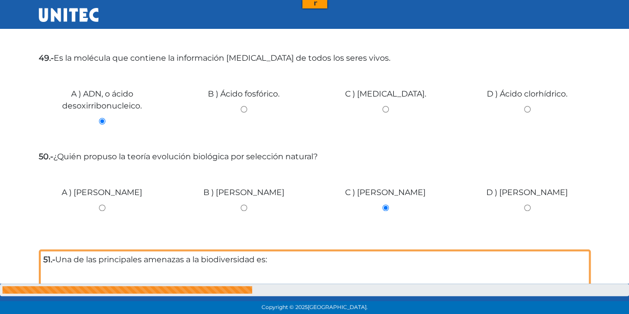
scroll to position [2087, 0]
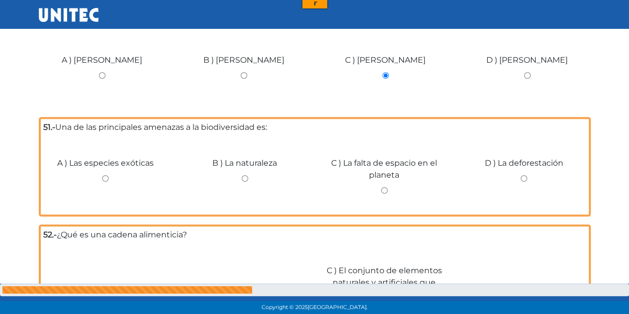
click at [525, 168] on div "D ) La deforestación" at bounding box center [524, 174] width 140 height 75
click at [526, 168] on div "D ) La deforestación" at bounding box center [524, 174] width 140 height 75
click at [520, 175] on input "D ) La deforestación" at bounding box center [523, 178] width 125 height 6
radio input "true"
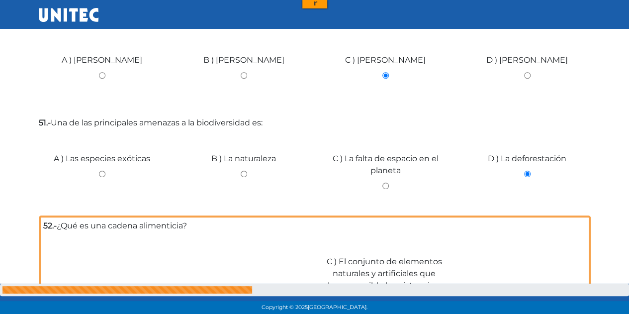
scroll to position [2189, 0]
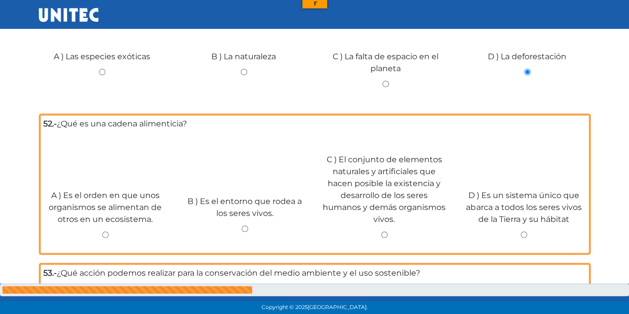
click at [104, 231] on input "A ) Es el orden en que unos organismos se alimentan de otros en un ecosistema." at bounding box center [105, 234] width 125 height 6
radio input "true"
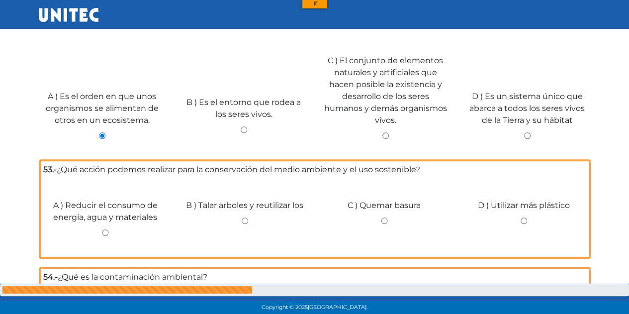
scroll to position [2289, 0]
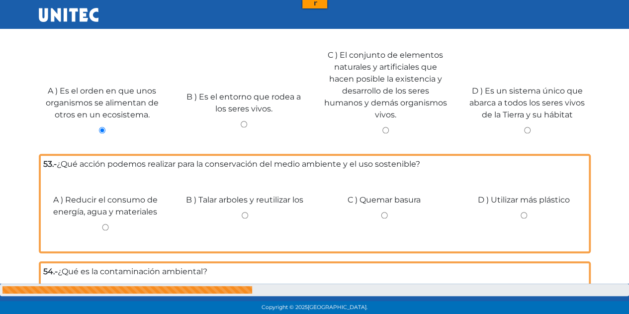
click at [102, 224] on input "A ) Reducir el consumo de energía, agua y materiales" at bounding box center [105, 227] width 125 height 6
radio input "true"
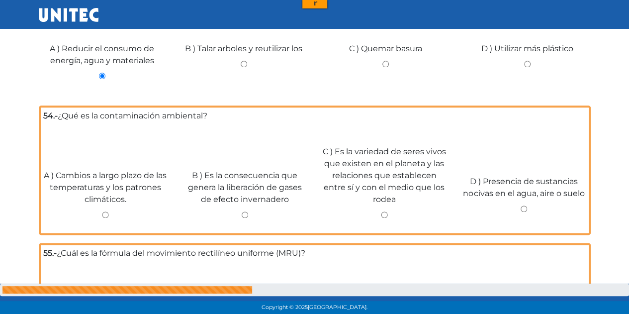
scroll to position [2436, 0]
click at [525, 205] on input "D ) Presencia de sustancias nocivas en el agua, aire o suelo" at bounding box center [523, 208] width 125 height 6
radio input "true"
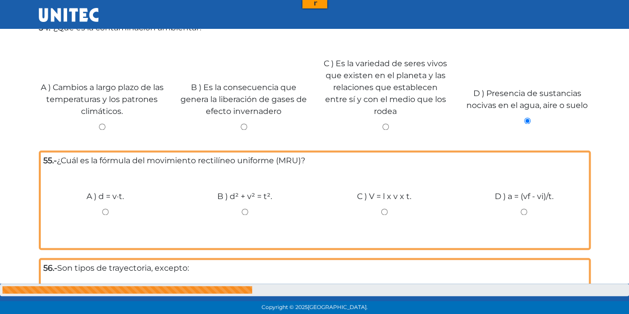
scroll to position [2525, 0]
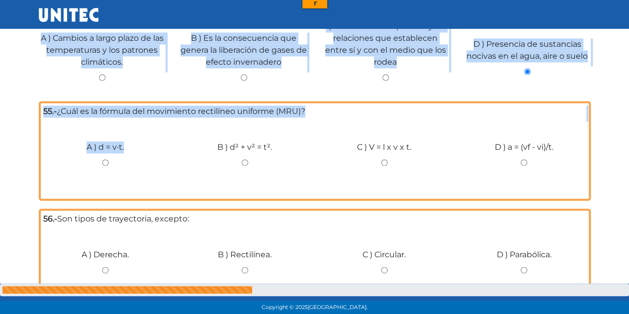
scroll to position [2586, 0]
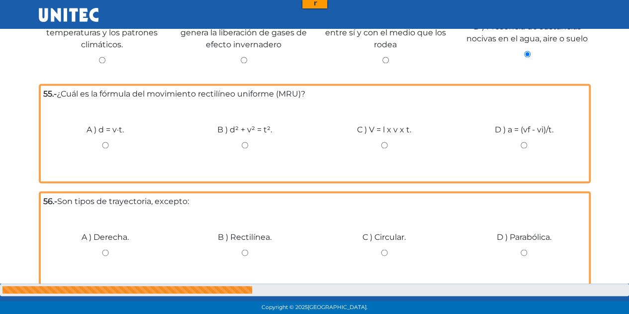
click at [104, 142] on input "A ) d = v·t." at bounding box center [105, 145] width 125 height 6
radio input "true"
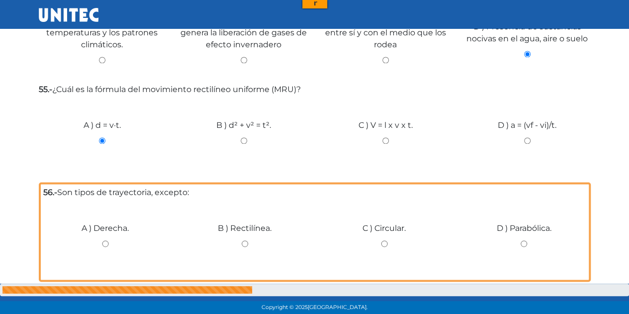
click at [382, 140] on div "C ) V = l x v x t." at bounding box center [386, 136] width 142 height 75
click at [387, 137] on input "C ) V = l x v x t." at bounding box center [385, 140] width 127 height 6
radio input "true"
click at [98, 138] on input "A ) d = v·t." at bounding box center [102, 140] width 127 height 6
radio input "true"
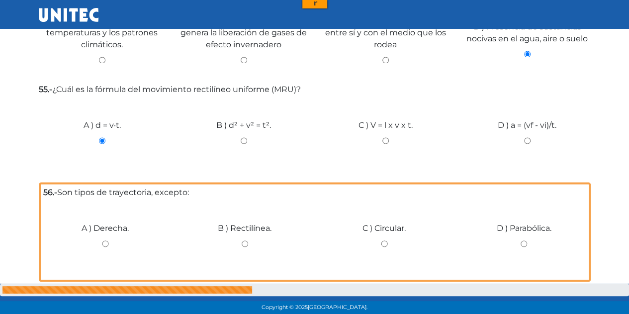
click at [385, 137] on input "C ) V = l x v x t." at bounding box center [385, 140] width 127 height 6
radio input "true"
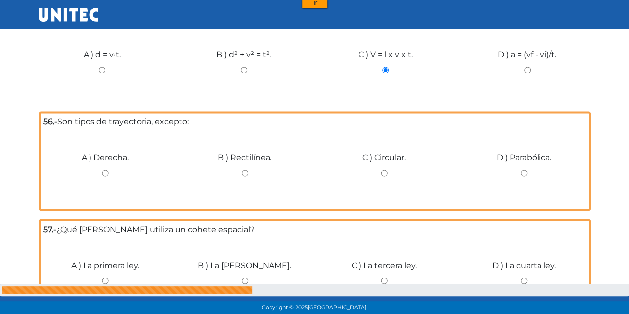
scroll to position [2657, 0]
click at [101, 169] on input "A ) Derecha." at bounding box center [105, 172] width 125 height 6
radio input "true"
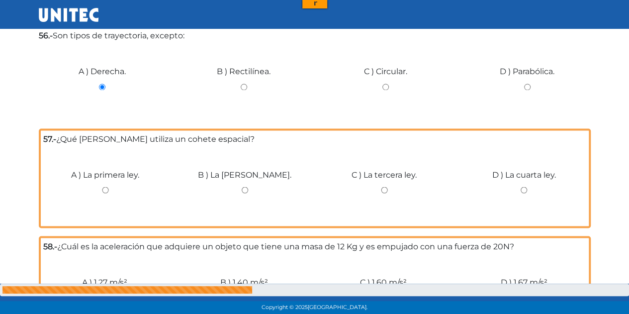
scroll to position [2740, 0]
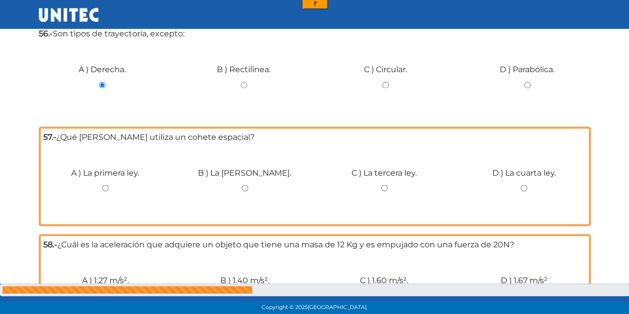
click at [104, 184] on input "A ) La primera ley." at bounding box center [105, 187] width 125 height 6
radio input "true"
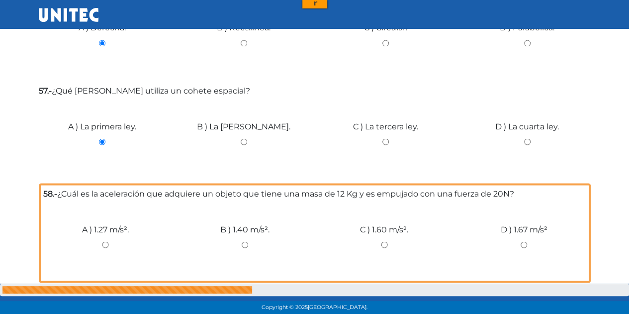
scroll to position [2785, 0]
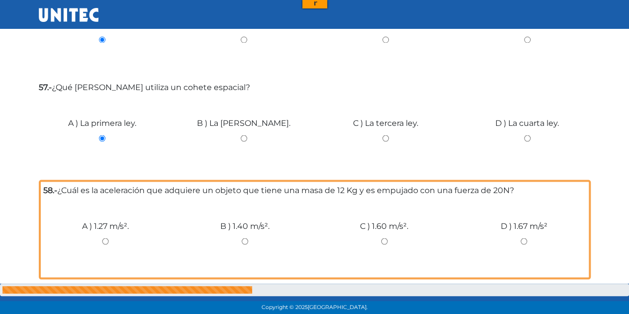
click at [520, 232] on div "D ) 1.67 m/s²" at bounding box center [524, 237] width 140 height 75
click at [521, 238] on input "D ) 1.67 m/s²" at bounding box center [523, 241] width 125 height 6
radio input "true"
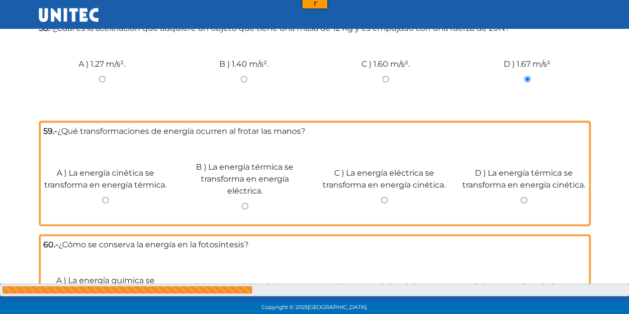
scroll to position [0, 0]
click at [506, 190] on div "D ) La energía térmica se transforma en energía cinética." at bounding box center [524, 184] width 140 height 75
click at [524, 197] on input "D ) La energía térmica se transforma en energía cinética." at bounding box center [523, 200] width 125 height 6
radio input "true"
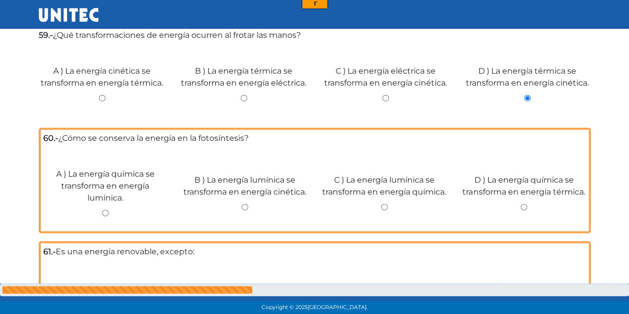
scroll to position [3034, 0]
click at [524, 195] on div "D ) La energía química se transforma en energía térmica." at bounding box center [524, 191] width 140 height 75
click at [525, 203] on input "D ) La energía química se transforma en energía térmica." at bounding box center [523, 206] width 125 height 6
radio input "true"
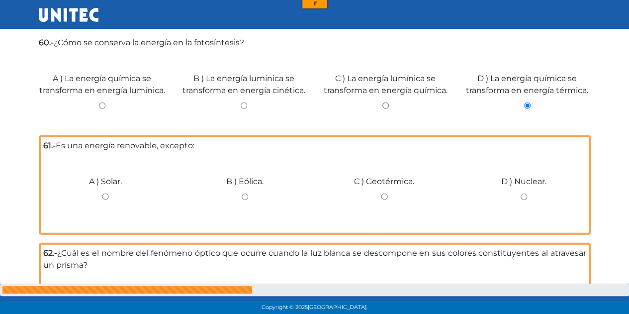
scroll to position [3125, 0]
drag, startPoint x: 525, startPoint y: 200, endPoint x: 556, endPoint y: 207, distance: 31.5
click at [556, 207] on div "D ) Nuclear." at bounding box center [524, 192] width 140 height 75
click at [522, 195] on input "D ) Nuclear." at bounding box center [523, 196] width 125 height 6
radio input "true"
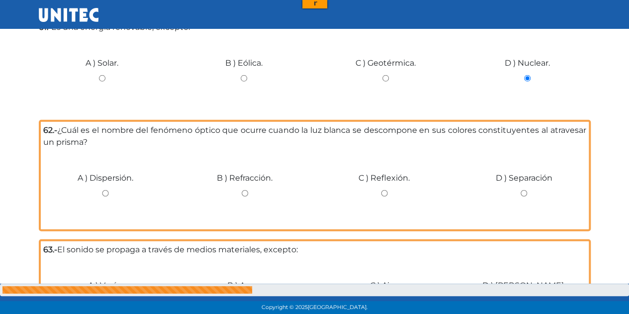
scroll to position [3263, 0]
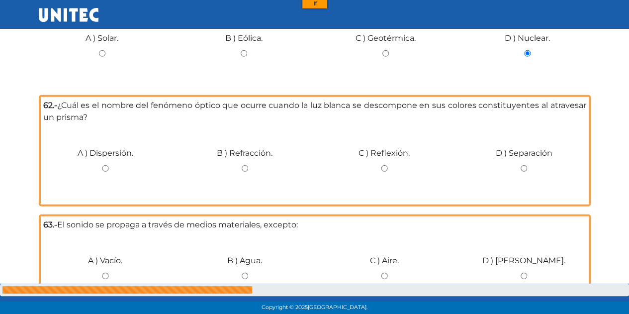
click at [243, 169] on input "B ) Refracción." at bounding box center [244, 168] width 125 height 6
radio input "true"
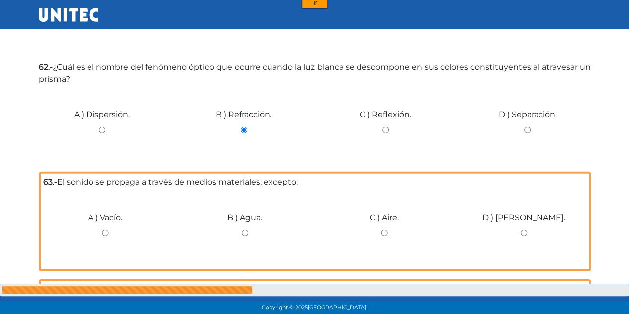
scroll to position [3309, 0]
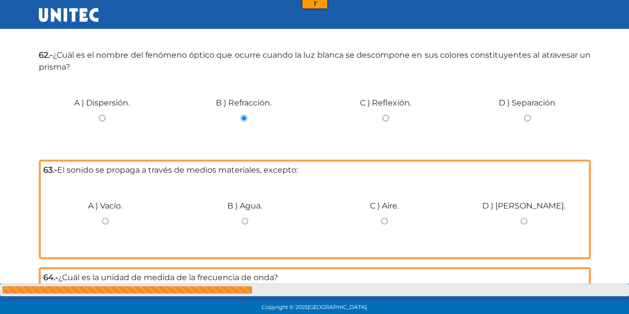
click at [244, 222] on input "B ) Agua." at bounding box center [244, 221] width 125 height 6
radio input "true"
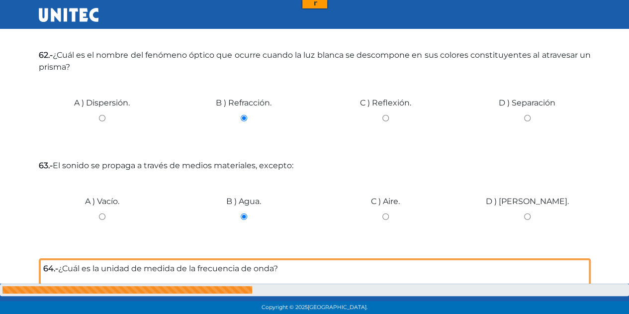
scroll to position [0, 0]
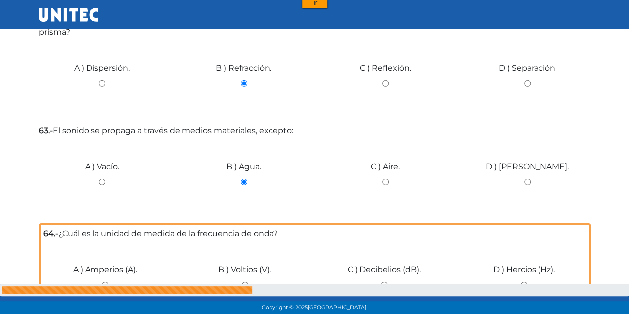
click at [101, 181] on input "A ) Vacío." at bounding box center [102, 181] width 127 height 6
radio input "true"
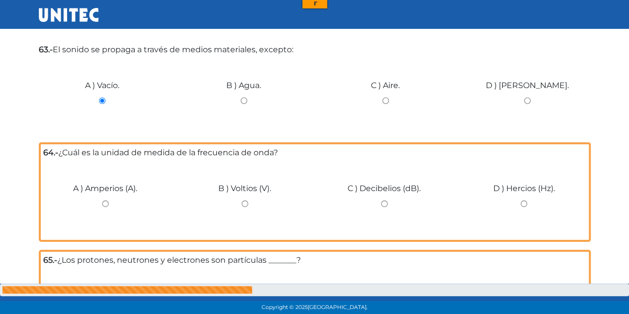
scroll to position [3425, 0]
click at [390, 206] on input "C ) Decibelios (dB)." at bounding box center [384, 203] width 125 height 6
radio input "true"
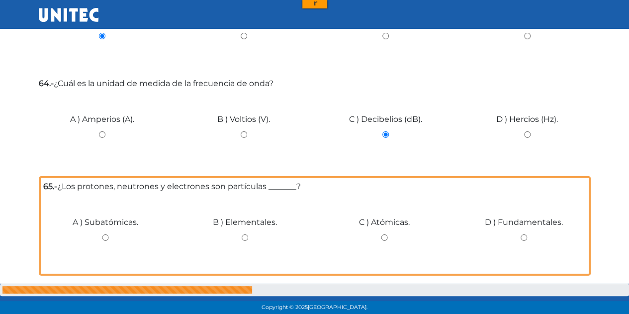
scroll to position [3491, 0]
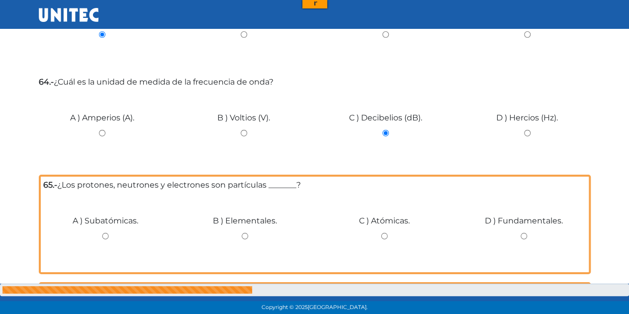
click at [524, 129] on div "D ) Hercios (Hz)." at bounding box center [527, 129] width 142 height 75
click at [528, 133] on input "D ) Hercios (Hz)." at bounding box center [527, 133] width 127 height 6
radio input "true"
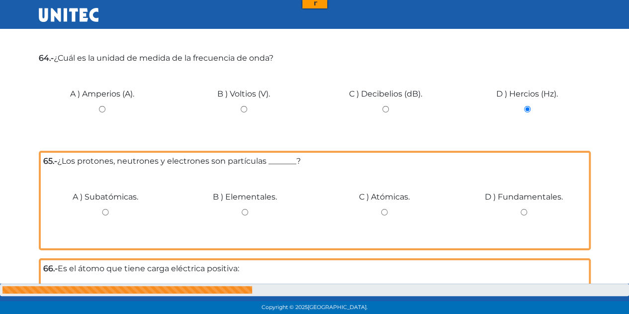
scroll to position [3520, 0]
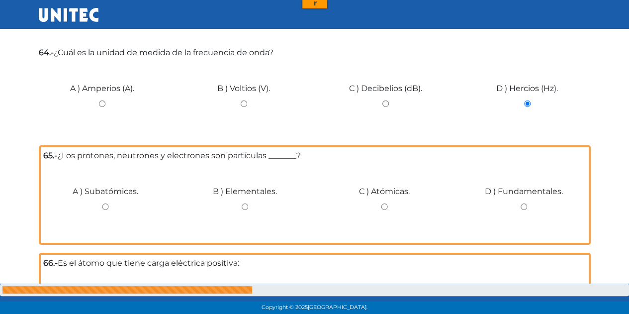
click at [387, 208] on input "C ) Atómicas." at bounding box center [384, 206] width 125 height 6
radio input "true"
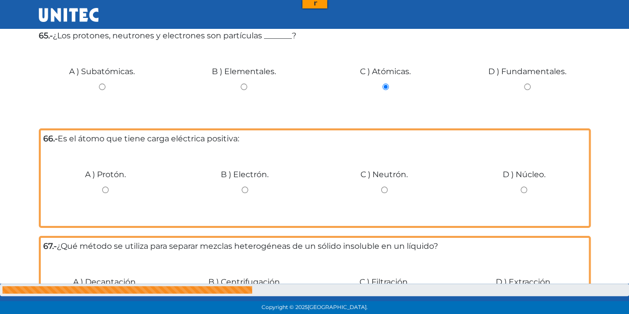
scroll to position [3636, 0]
click at [245, 192] on input "B ) Electrón." at bounding box center [244, 189] width 125 height 6
radio input "true"
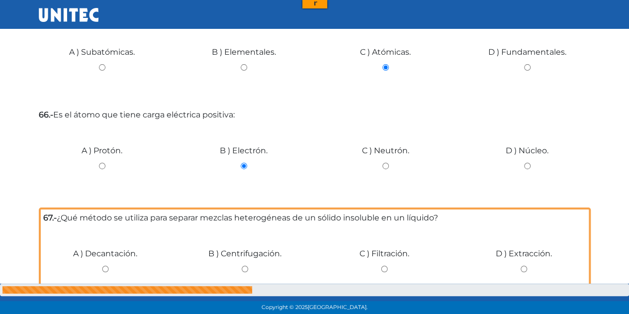
scroll to position [3730, 0]
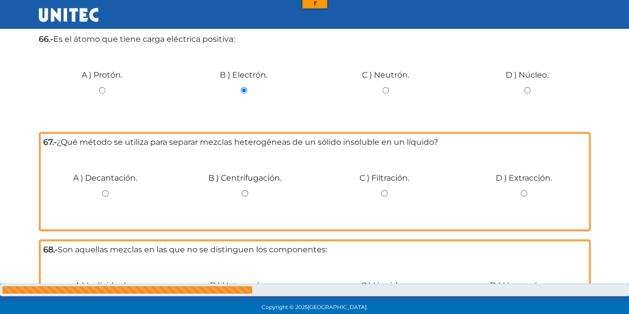
click at [521, 193] on input "D ) Extracción." at bounding box center [523, 193] width 125 height 6
radio input "true"
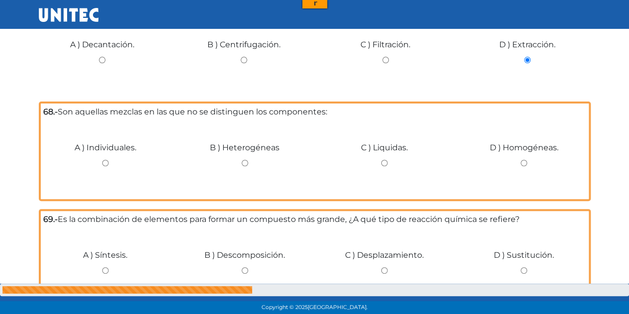
scroll to position [3860, 0]
click at [519, 163] on input "D ) Homogéneas." at bounding box center [523, 162] width 125 height 6
radio input "true"
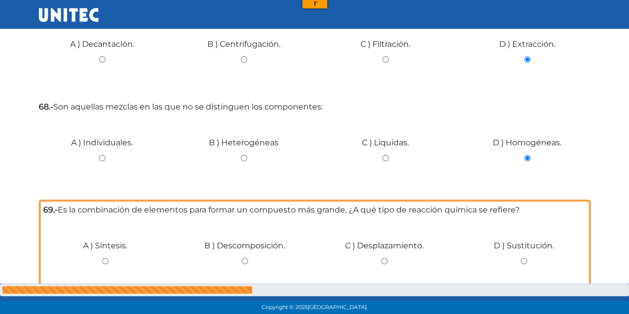
click at [400, 170] on div "C ) Liquidas." at bounding box center [386, 154] width 142 height 75
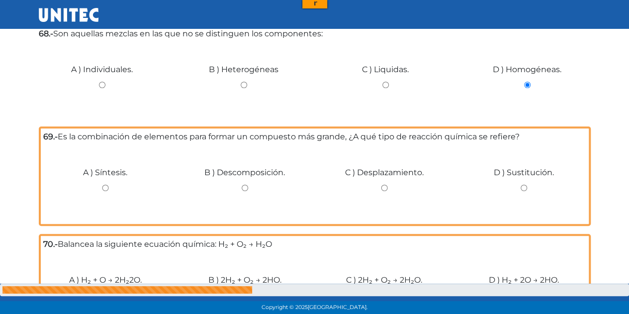
scroll to position [3933, 0]
click at [106, 189] on input "A ) Síntesis." at bounding box center [105, 187] width 125 height 6
radio input "true"
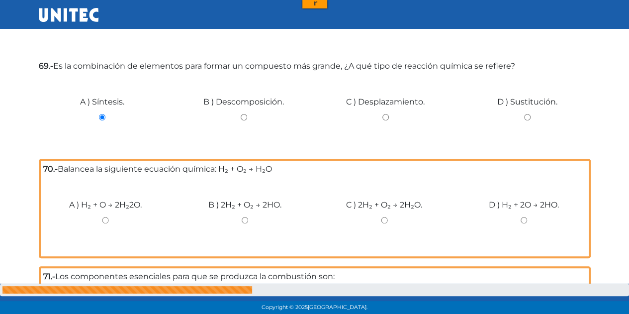
scroll to position [4000, 0]
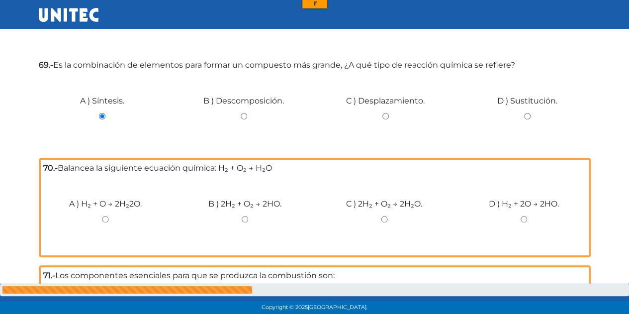
click at [245, 220] on input "B ) 2H₂ + O₂ → 2HO." at bounding box center [244, 219] width 125 height 6
radio input "true"
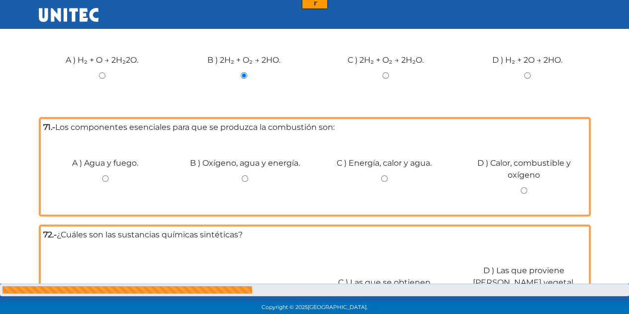
scroll to position [4139, 0]
click at [521, 189] on input "D ) Calor, combustible y oxígeno" at bounding box center [523, 189] width 125 height 6
radio input "true"
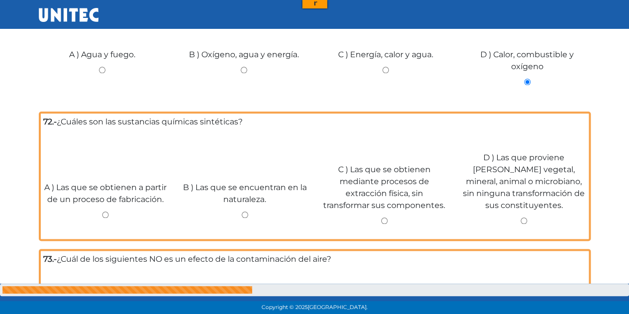
scroll to position [0, 0]
click at [105, 212] on input "A ) Las que se obtienen a partir de un proceso de fabricación." at bounding box center [105, 214] width 125 height 6
radio input "true"
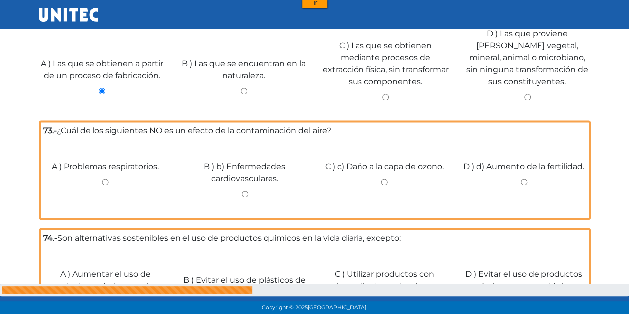
scroll to position [4363, 0]
click at [523, 186] on div "D ) d) Aumento de la fertilidad." at bounding box center [524, 177] width 140 height 75
click at [525, 184] on input "D ) d) Aumento de la fertilidad." at bounding box center [523, 180] width 125 height 6
radio input "true"
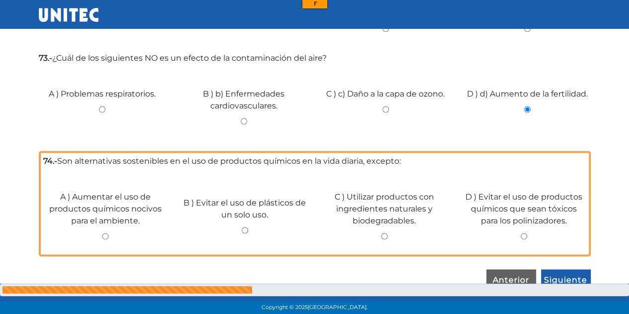
scroll to position [4443, 0]
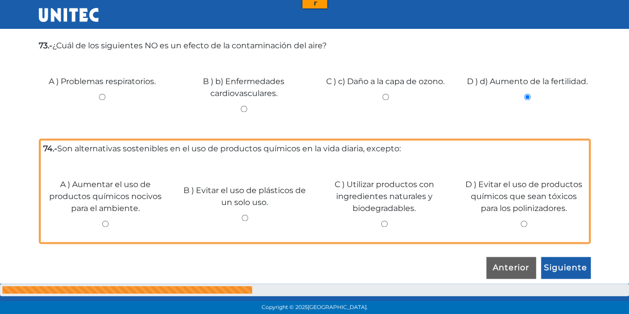
click at [107, 225] on input "A ) Aumentar el uso de productos químicos nocivos para el ambiente." at bounding box center [105, 223] width 125 height 6
radio input "true"
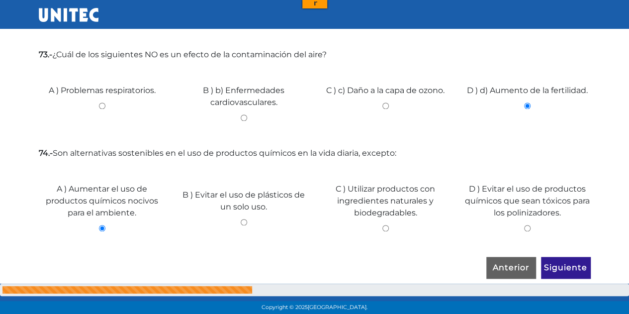
scroll to position [0, 0]
click at [563, 267] on input "Siguiente" at bounding box center [566, 267] width 50 height 23
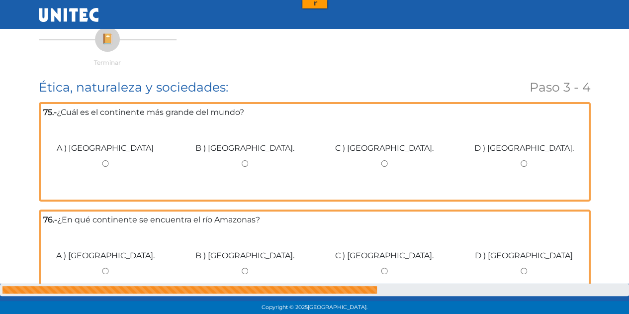
scroll to position [65, 0]
click at [244, 165] on input "B ) [GEOGRAPHIC_DATA]." at bounding box center [244, 163] width 125 height 6
radio input "true"
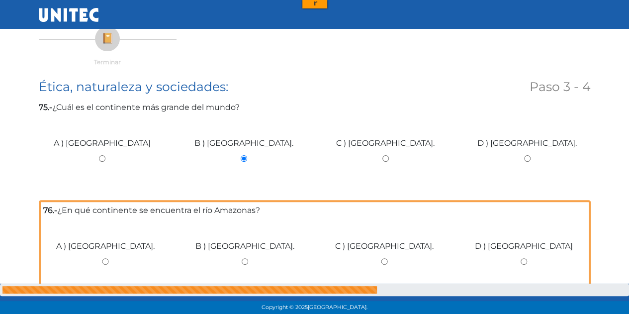
click at [99, 155] on div "A ) [GEOGRAPHIC_DATA]" at bounding box center [102, 154] width 142 height 75
click at [101, 157] on input "A ) [GEOGRAPHIC_DATA]" at bounding box center [102, 158] width 127 height 6
radio input "true"
click at [244, 159] on input "B ) [GEOGRAPHIC_DATA]." at bounding box center [243, 158] width 127 height 6
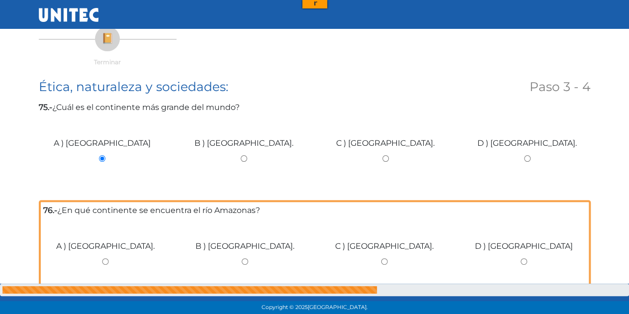
radio input "true"
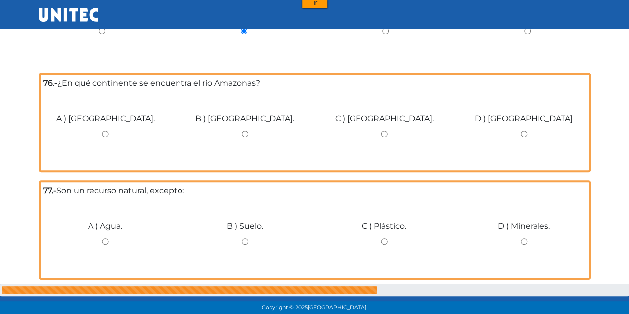
scroll to position [192, 0]
click at [100, 134] on input "A ) [GEOGRAPHIC_DATA]." at bounding box center [105, 133] width 125 height 6
radio input "true"
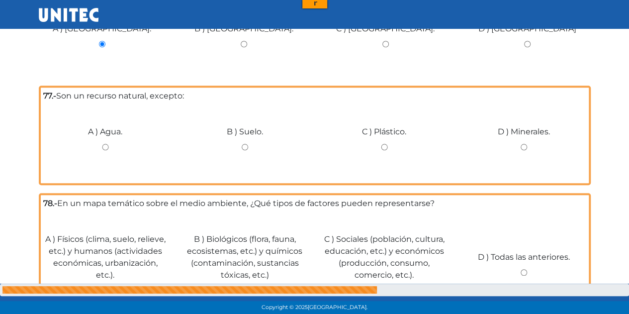
scroll to position [259, 0]
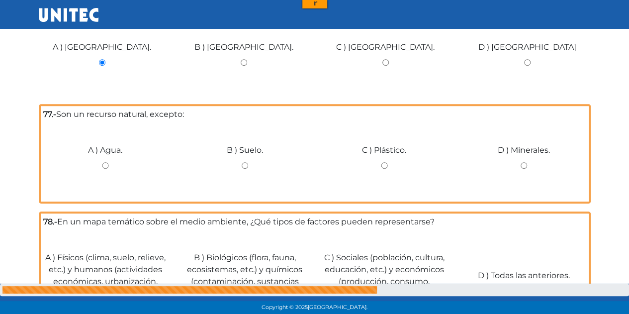
click at [381, 161] on div "C ) Plástico." at bounding box center [385, 161] width 140 height 75
click at [383, 163] on input "C ) Plástico." at bounding box center [384, 165] width 125 height 6
radio input "true"
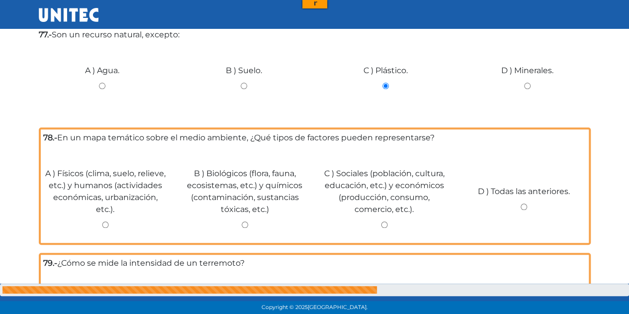
scroll to position [335, 0]
click at [239, 224] on input "B ) Biológicos (flora, fauna, ecosistemas, etc.) y químicos (contaminación, sus…" at bounding box center [244, 224] width 125 height 6
radio input "true"
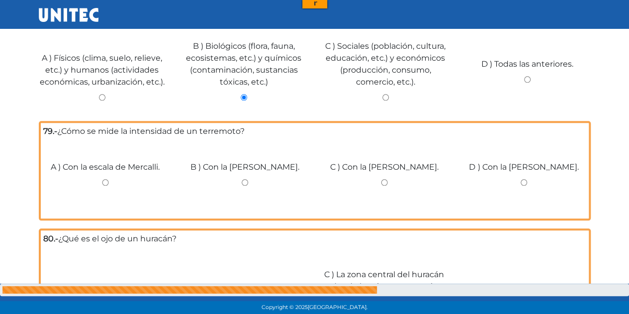
click at [524, 183] on input "D ) Con la [PERSON_NAME]." at bounding box center [523, 182] width 125 height 6
radio input "true"
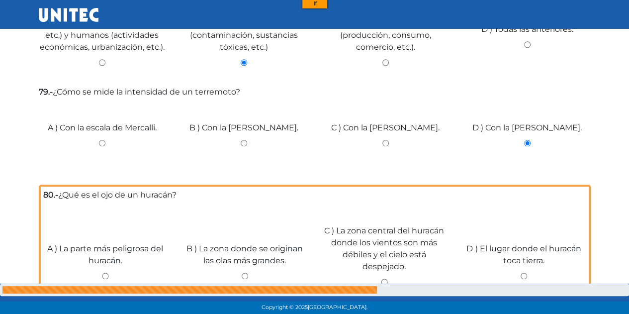
scroll to position [559, 0]
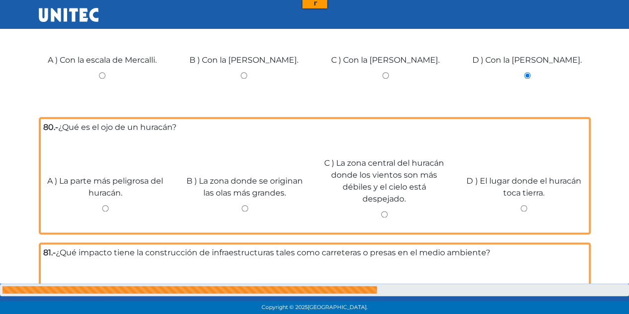
click at [104, 207] on input "A ) La parte más peligrosa del huracán." at bounding box center [105, 208] width 125 height 6
radio input "true"
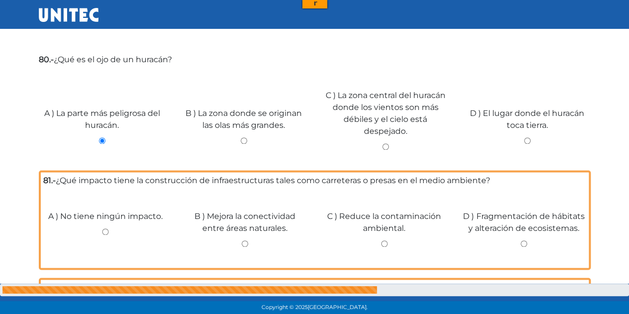
scroll to position [648, 0]
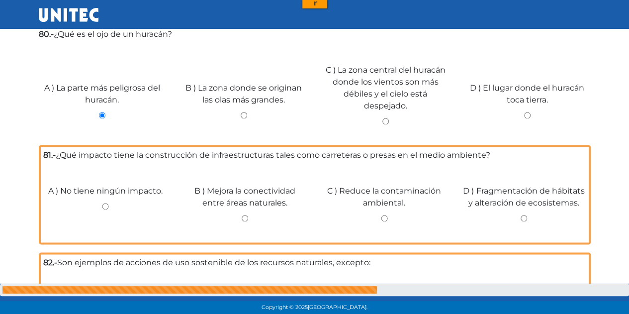
click at [522, 216] on input "D ) Fragmentación de hábitats y alteración de ecosistemas." at bounding box center [523, 218] width 125 height 6
radio input "true"
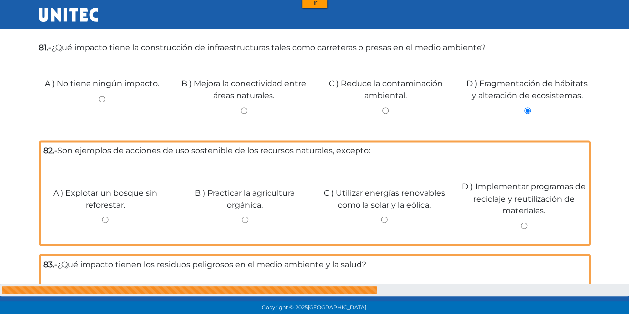
scroll to position [780, 0]
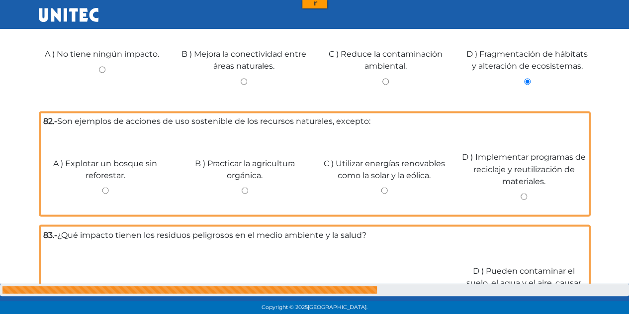
click at [105, 191] on input "A ) Explotar un bosque sin reforestar." at bounding box center [105, 190] width 125 height 6
radio input "true"
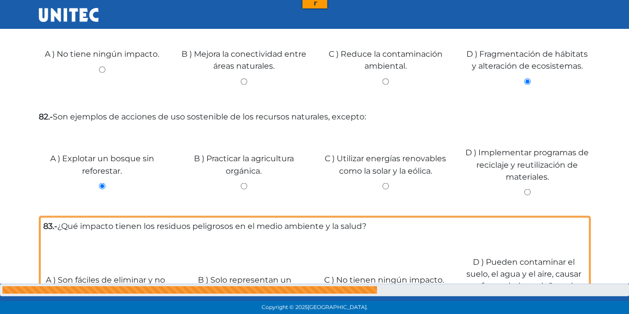
scroll to position [871, 0]
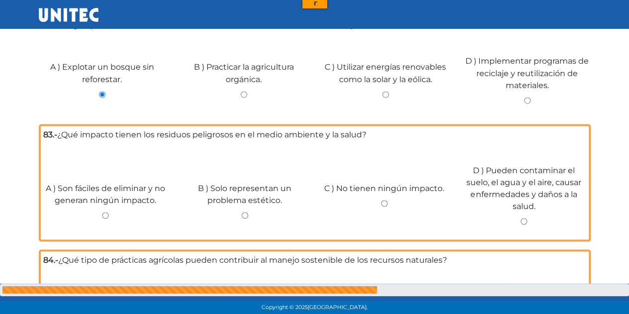
click at [524, 220] on input "D ) Pueden contaminar el suelo, el agua y el aire, causar enfermedades y daños …" at bounding box center [523, 221] width 125 height 6
radio input "true"
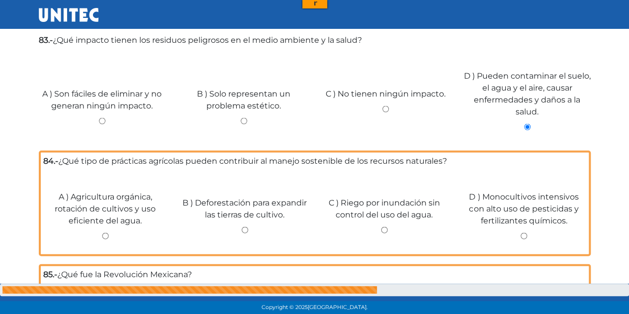
scroll to position [0, 0]
click at [108, 235] on input "A ) Agricultura orgánica, rotación de cultivos y uso eficiente del agua." at bounding box center [105, 236] width 125 height 6
radio input "true"
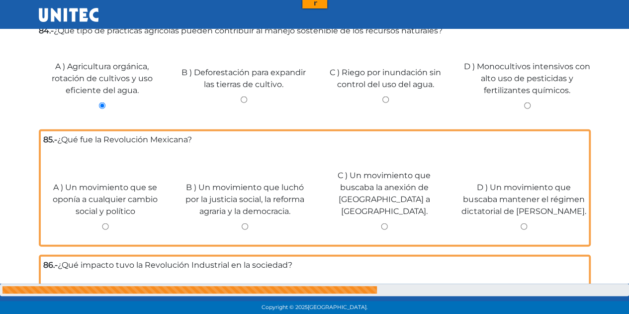
scroll to position [1087, 0]
click at [241, 223] on input "B ) Un movimiento que luchó por la justicia social, la reforma agraria y la dem…" at bounding box center [244, 226] width 125 height 6
radio input "true"
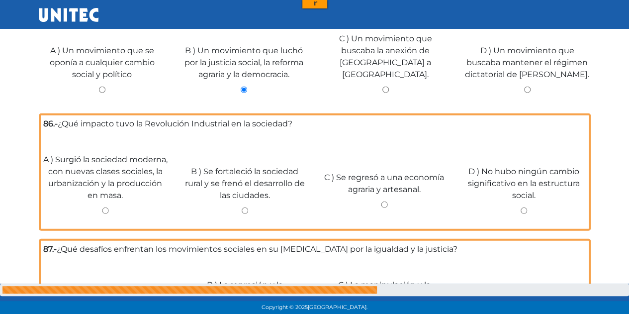
scroll to position [1223, 0]
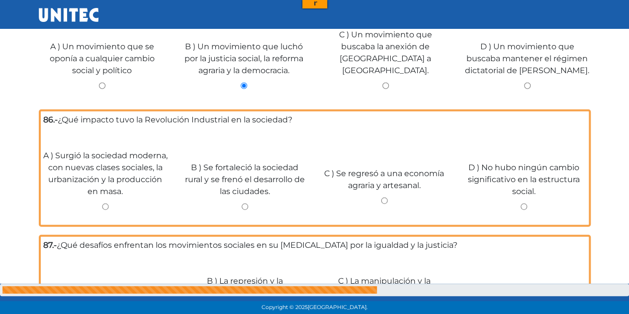
click at [106, 203] on input "A ) Surgió la sociedad moderna, con nuevas clases sociales, la urbanización y l…" at bounding box center [105, 206] width 125 height 6
radio input "true"
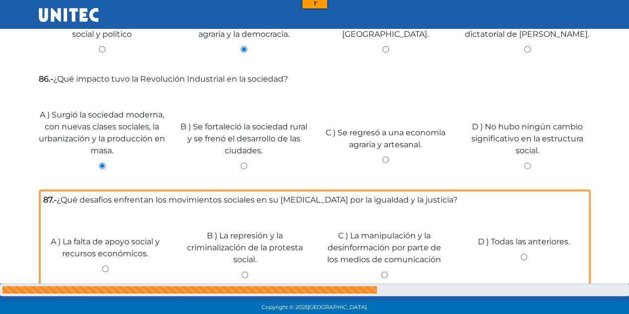
scroll to position [1294, 0]
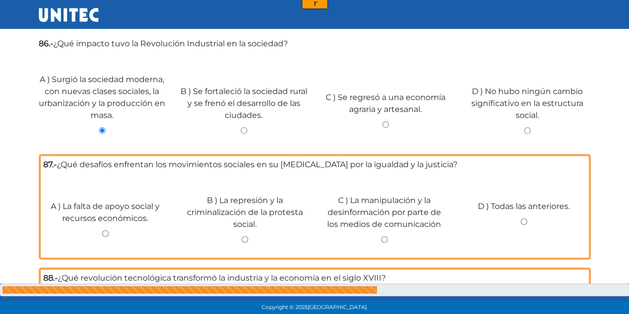
click at [523, 218] on input "D ) Todas las anteriores." at bounding box center [523, 221] width 125 height 6
radio input "true"
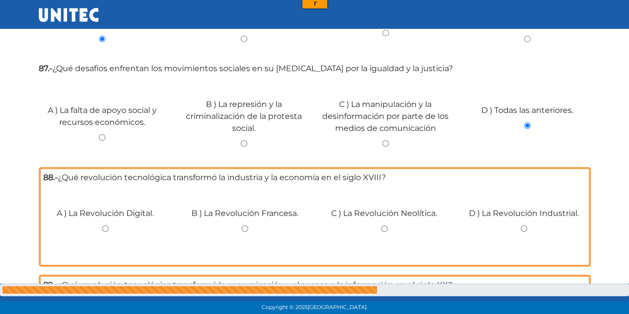
scroll to position [0, 0]
click at [523, 225] on input "D ) La Revolución Industrial." at bounding box center [523, 228] width 125 height 6
radio input "true"
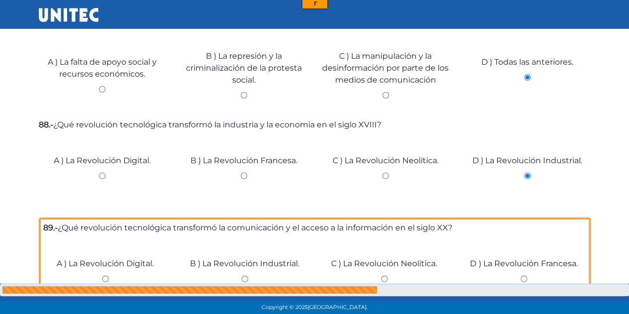
scroll to position [1531, 0]
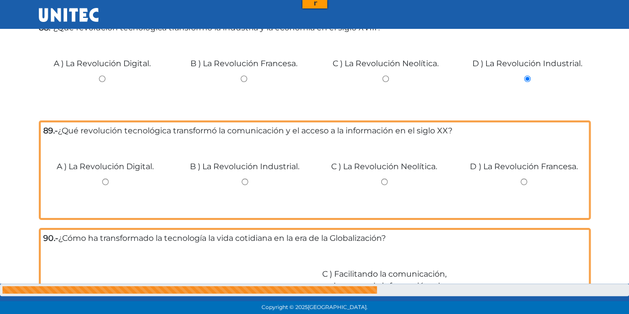
click at [104, 178] on input "A ) La Revolución Digital." at bounding box center [105, 181] width 125 height 6
radio input "true"
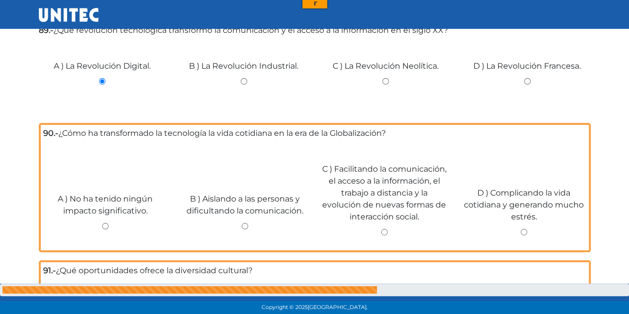
scroll to position [1628, 0]
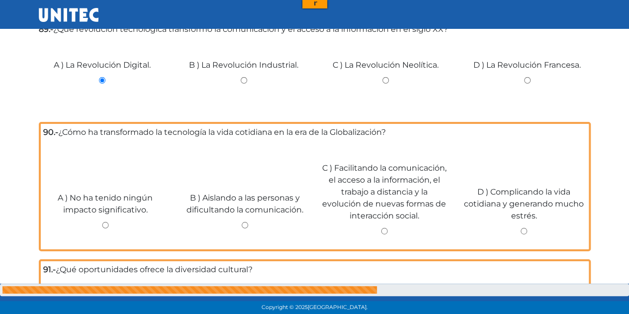
click at [386, 225] on div "C ) Facilitando la comunicación, el acceso a la información, el trabajo a dista…" at bounding box center [385, 194] width 140 height 104
click at [385, 233] on input "C ) Facilitando la comunicación, el acceso a la información, el trabajo a dista…" at bounding box center [384, 231] width 125 height 6
radio input "true"
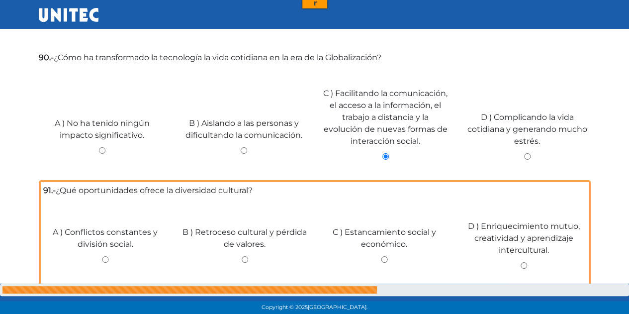
scroll to position [1732, 0]
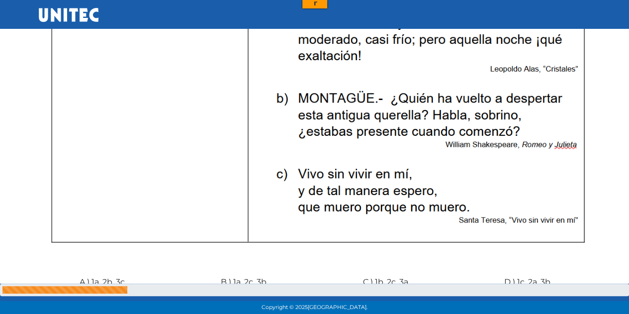
scroll to position [1456, 0]
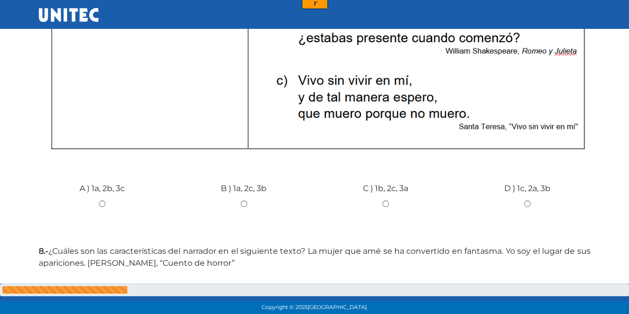
click at [257, 188] on label "B ) 1a, 2c, 3b" at bounding box center [244, 188] width 46 height 12
click at [257, 200] on input "B ) 1a, 2c, 3b" at bounding box center [243, 203] width 127 height 6
radio input "true"
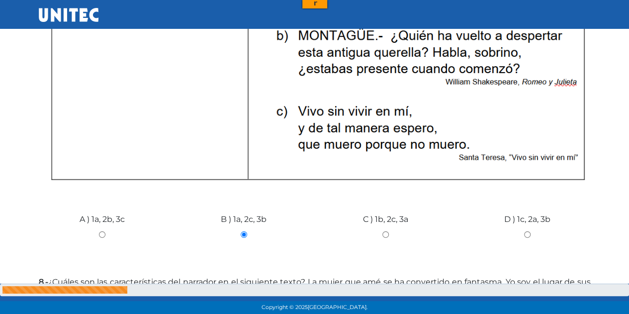
scroll to position [0, 0]
